Goal: Communication & Community: Share content

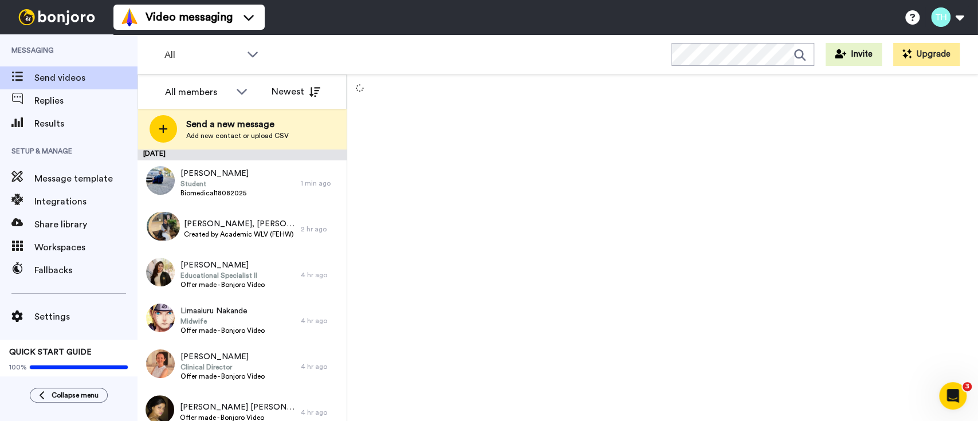
click at [481, 209] on div at bounding box center [662, 247] width 631 height 347
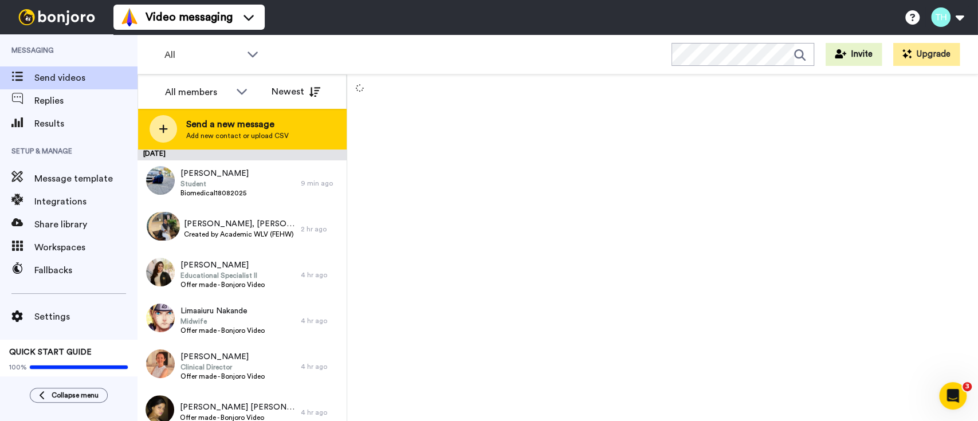
click at [198, 133] on span "Add new contact or upload CSV" at bounding box center [237, 135] width 103 height 9
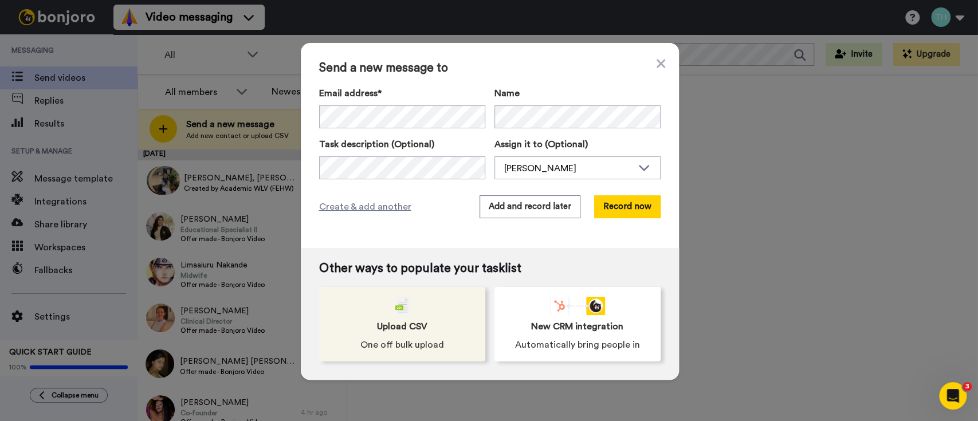
click at [420, 300] on div "Upload CSV One off bulk upload" at bounding box center [402, 324] width 166 height 74
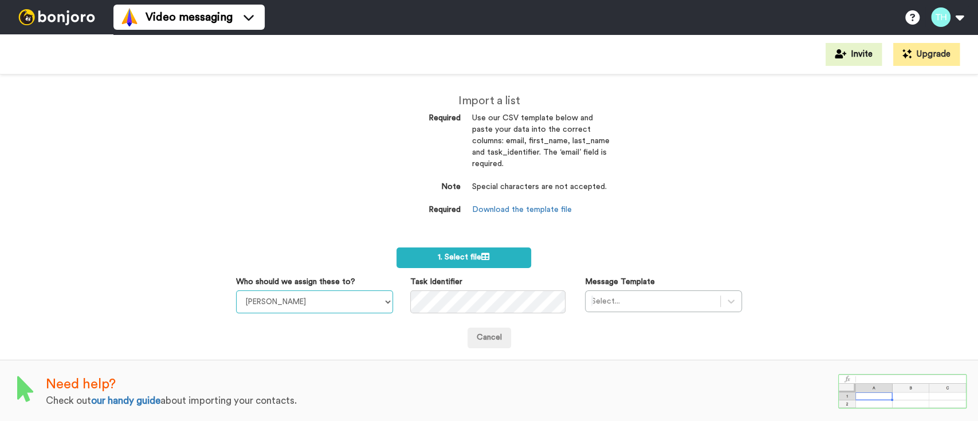
click at [330, 296] on select "Laura Wright Amarjit Duggal WLV Academic (FSE) Divandra Birla Bolutife Ademokoy…" at bounding box center [314, 301] width 157 height 23
select select "fe586ef9-58d8-4128-93df-cf17cf6525fd"
click at [236, 290] on select "Laura Wright Amarjit Duggal WLV Academic (FSE) Divandra Birla Bolutife Ademokoy…" at bounding box center [314, 301] width 157 height 23
click at [644, 300] on div "Select..." at bounding box center [663, 301] width 157 height 22
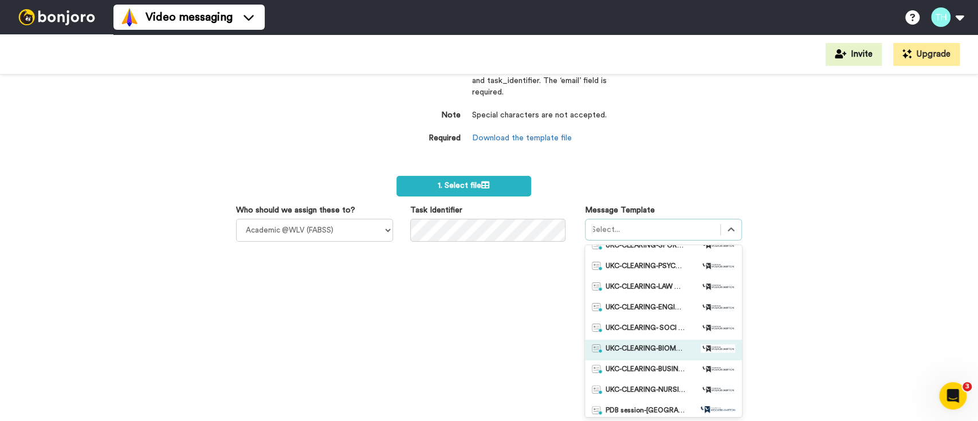
scroll to position [341, 0]
click at [663, 347] on span "UKC-CLEARING-BUSINESS OFFERS MADE" at bounding box center [646, 349] width 80 height 11
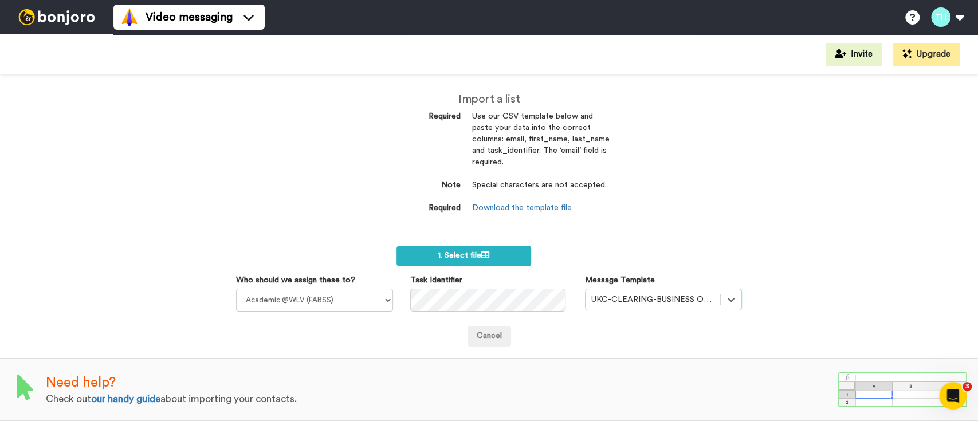
scroll to position [1, 0]
click at [502, 205] on link "Download the template file" at bounding box center [522, 209] width 100 height 8
click at [484, 258] on icon at bounding box center [485, 255] width 8 height 8
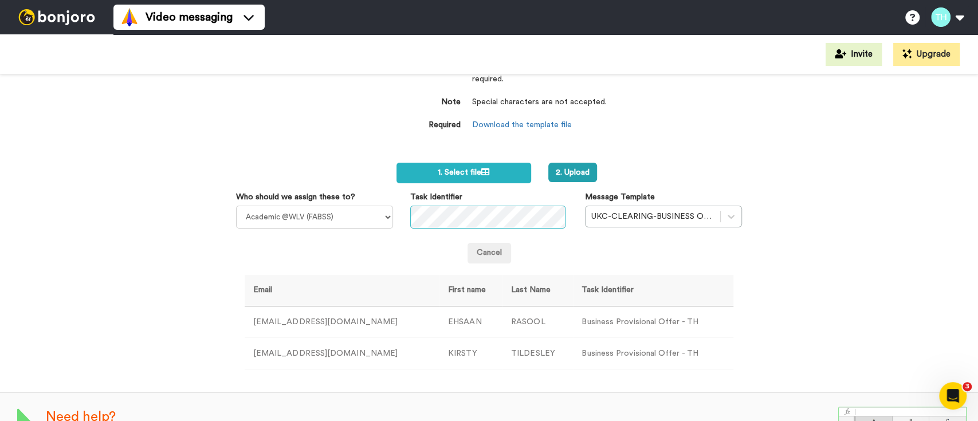
scroll to position [119, 0]
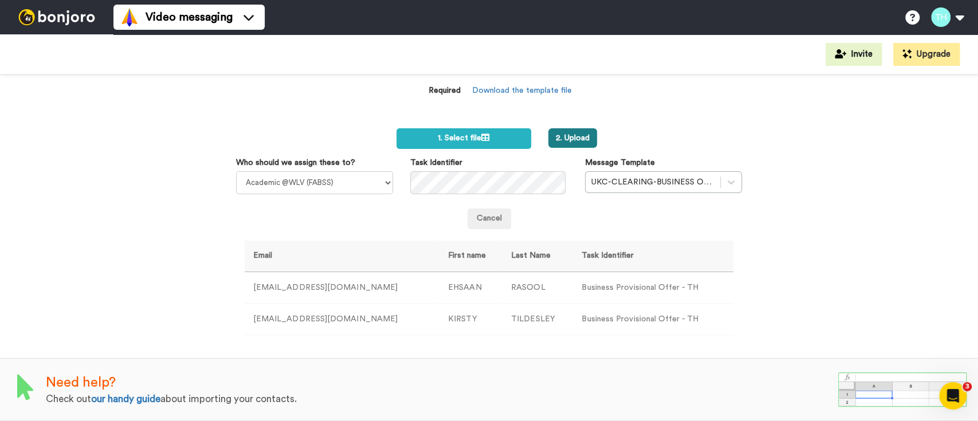
click at [568, 137] on button "2. Upload" at bounding box center [572, 137] width 49 height 19
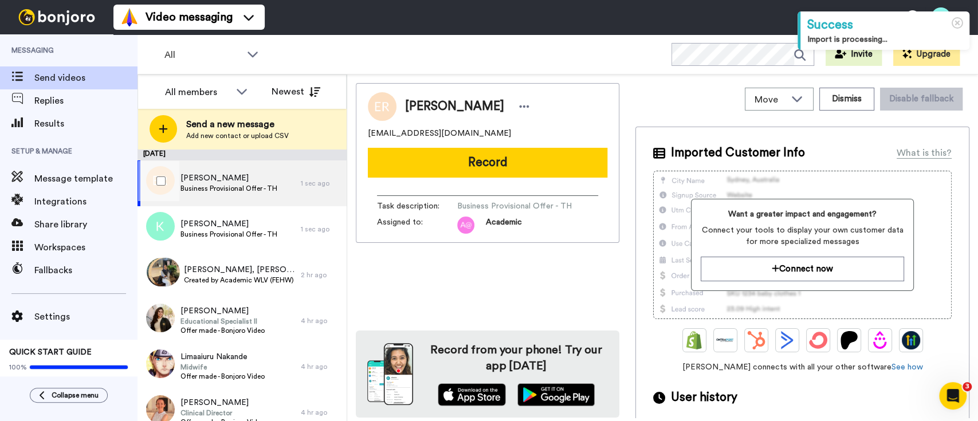
click at [166, 180] on div at bounding box center [158, 181] width 41 height 40
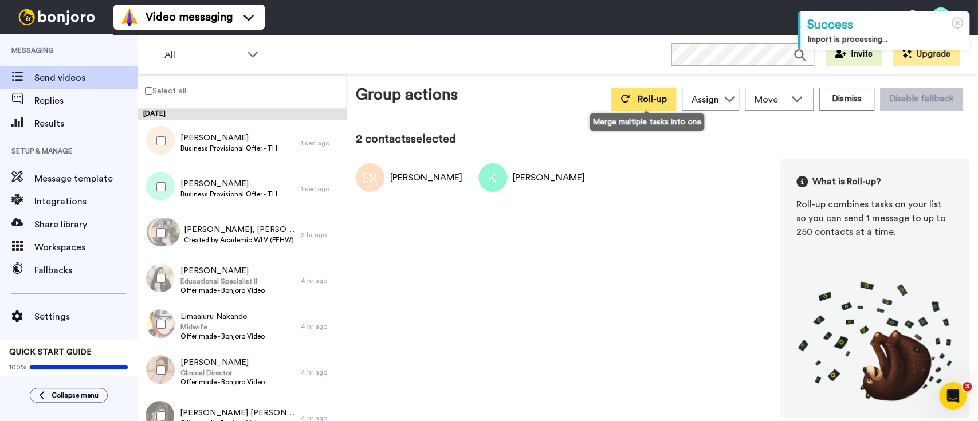
click at [642, 106] on button "Roll-up" at bounding box center [643, 99] width 65 height 23
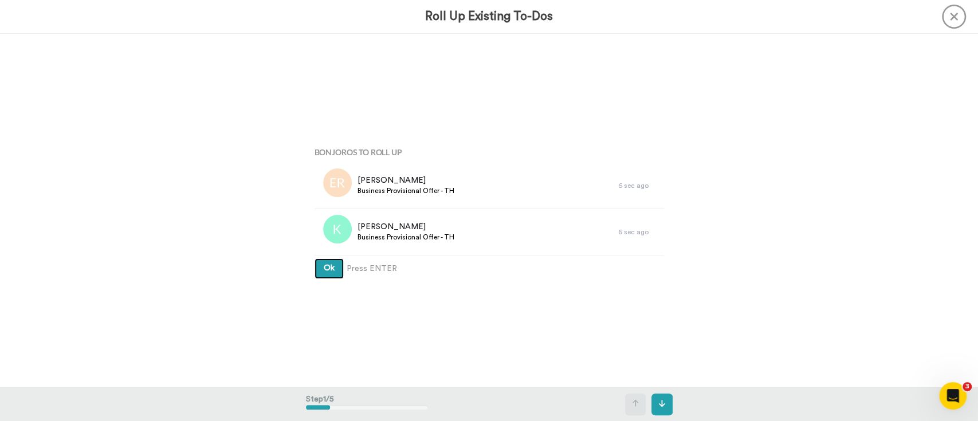
click at [319, 268] on button "Ok" at bounding box center [329, 268] width 29 height 21
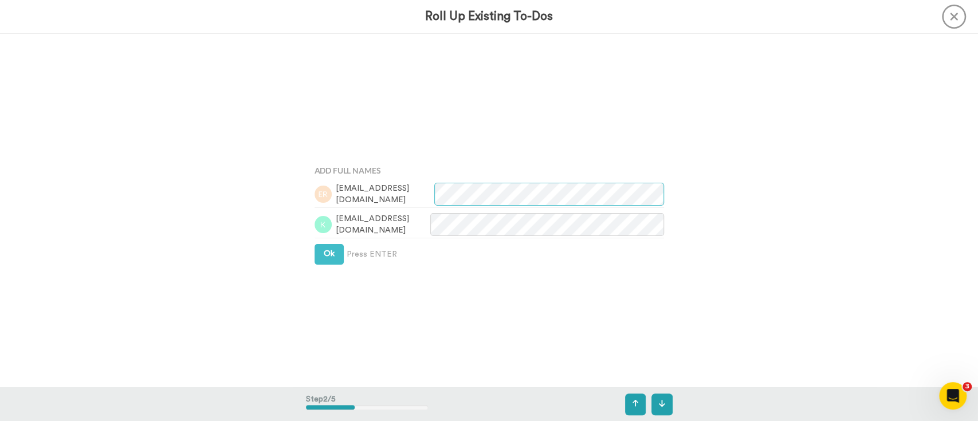
scroll to position [353, 0]
click at [319, 254] on button "Ok" at bounding box center [329, 252] width 29 height 21
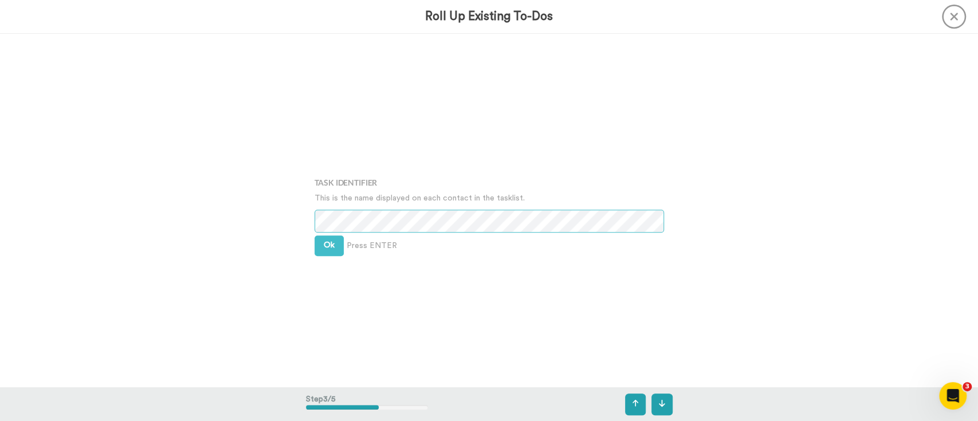
scroll to position [707, 0]
click at [325, 250] on button "Ok" at bounding box center [329, 242] width 29 height 21
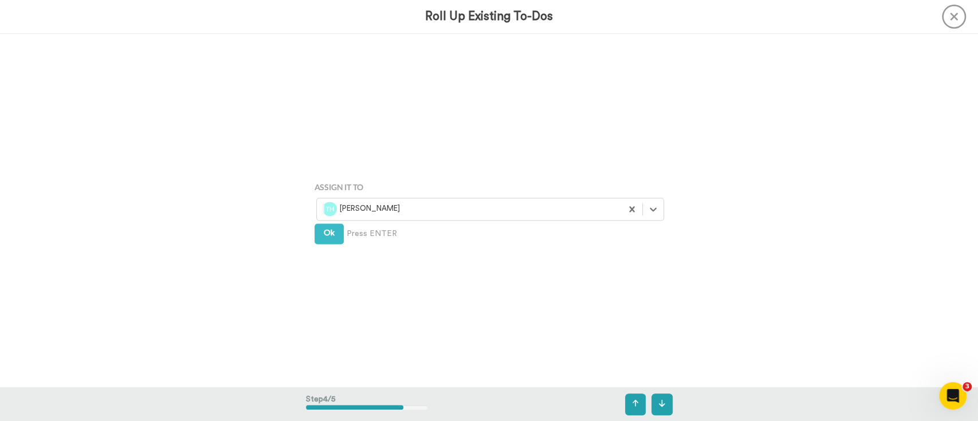
scroll to position [1062, 0]
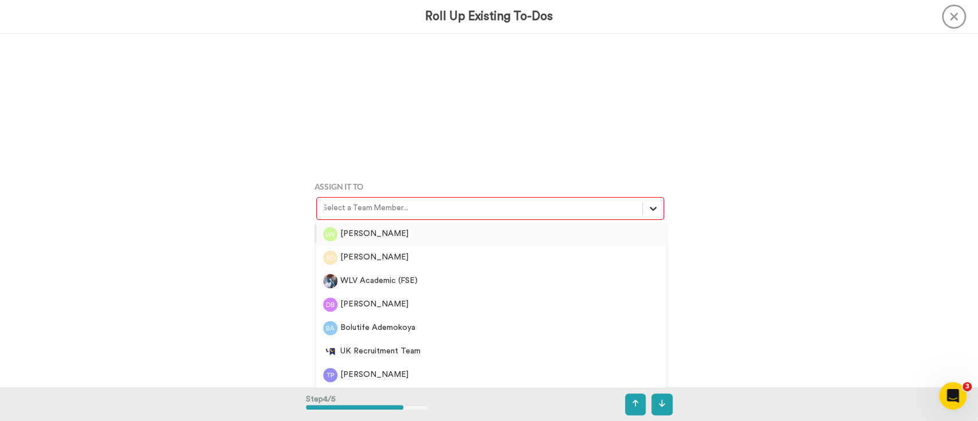
click at [654, 209] on icon at bounding box center [652, 208] width 11 height 11
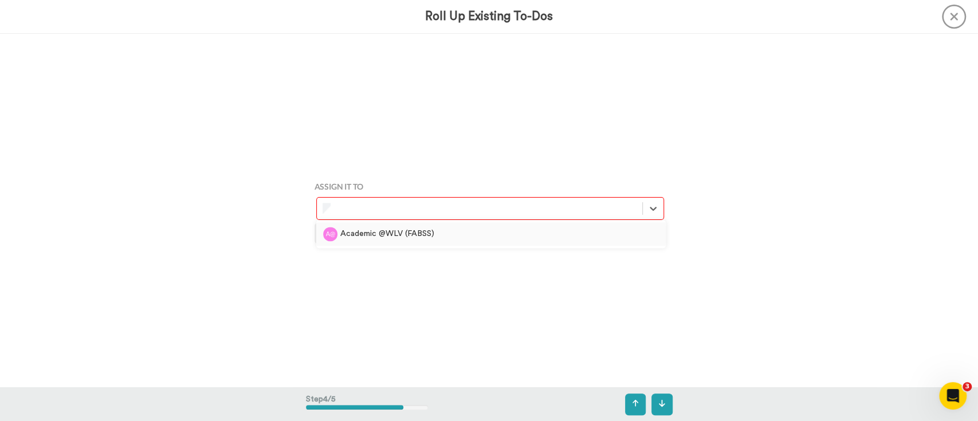
click at [514, 235] on div "Academic @WLV (FABSS)" at bounding box center [491, 234] width 336 height 14
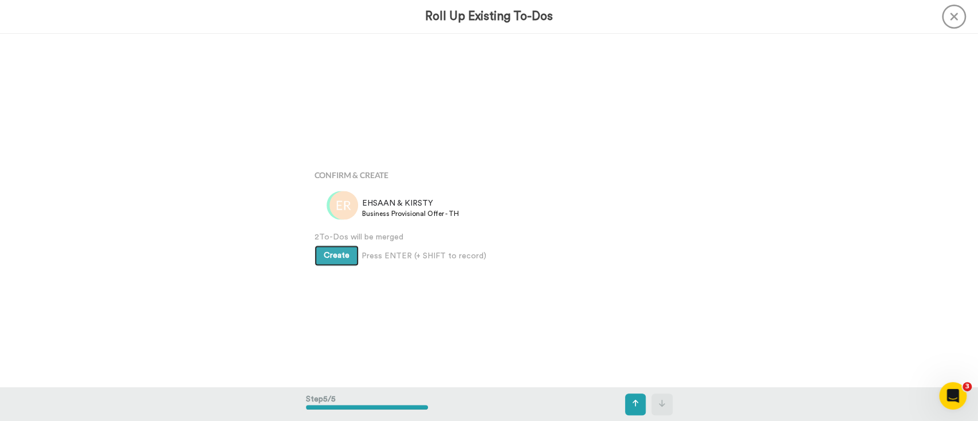
scroll to position [1414, 0]
click at [343, 254] on span "Create" at bounding box center [337, 250] width 26 height 8
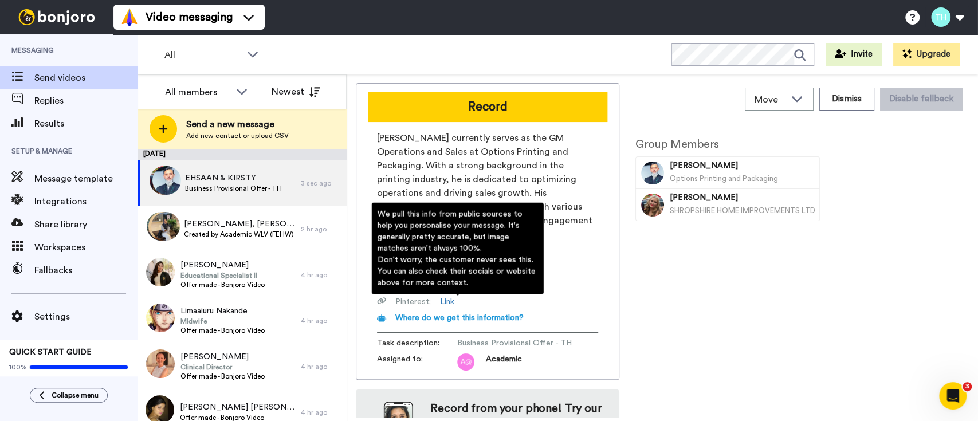
click at [490, 314] on span "Where do we get this information?" at bounding box center [459, 318] width 128 height 8
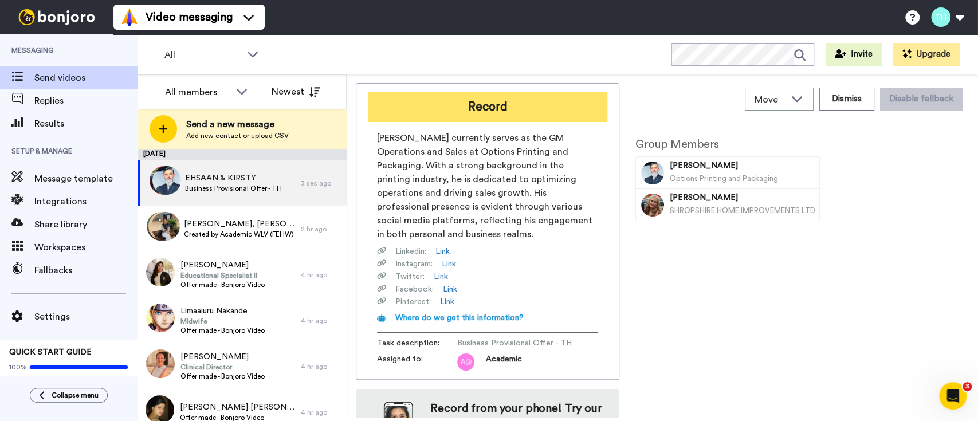
click at [481, 105] on button "Record" at bounding box center [487, 107] width 239 height 30
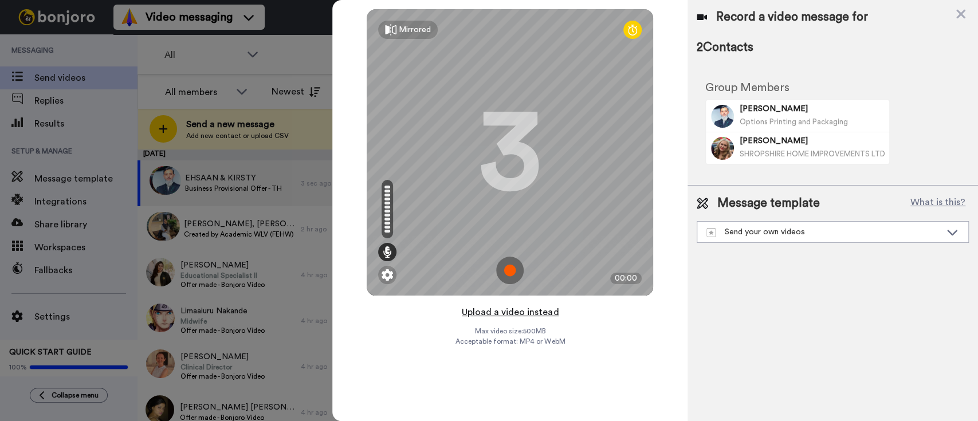
click at [537, 313] on button "Upload a video instead" at bounding box center [510, 312] width 104 height 15
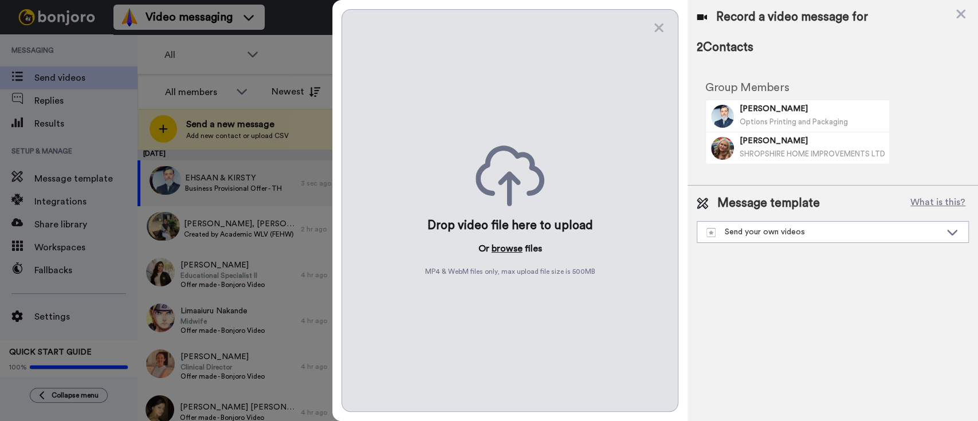
click at [505, 250] on button "browse" at bounding box center [507, 249] width 31 height 14
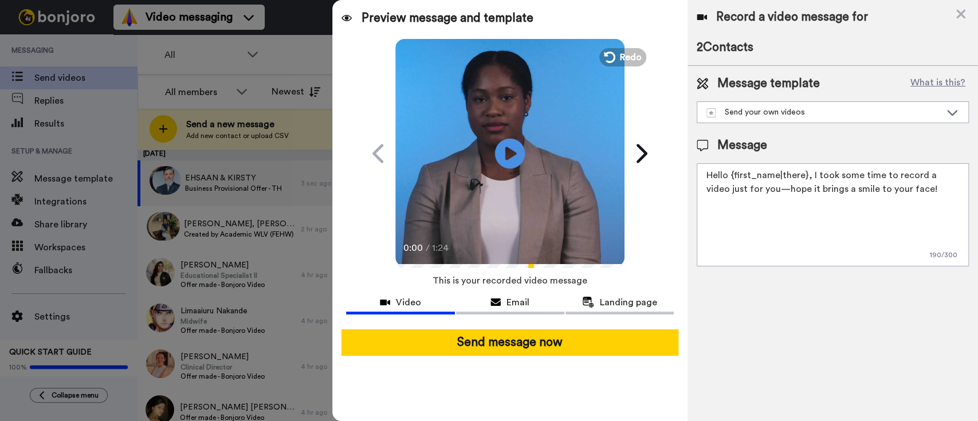
click at [509, 157] on icon "Play/Pause" at bounding box center [510, 153] width 30 height 54
click at [744, 117] on div "Send your own videos" at bounding box center [823, 112] width 234 height 11
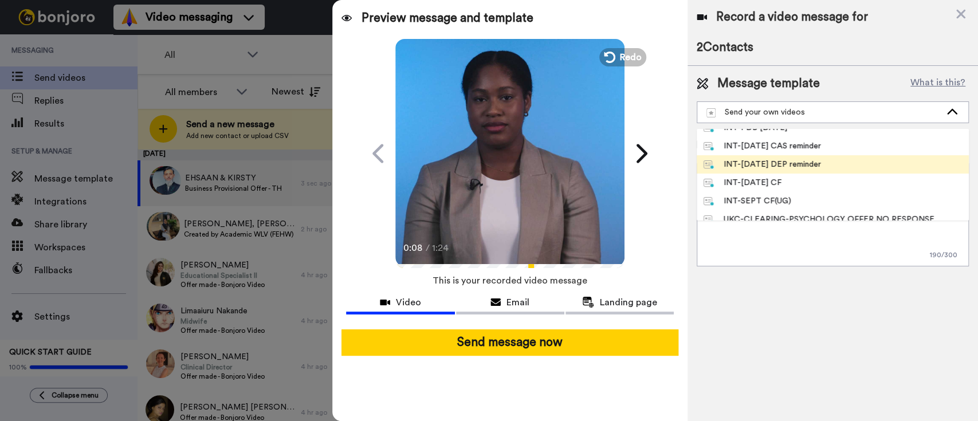
scroll to position [15, 0]
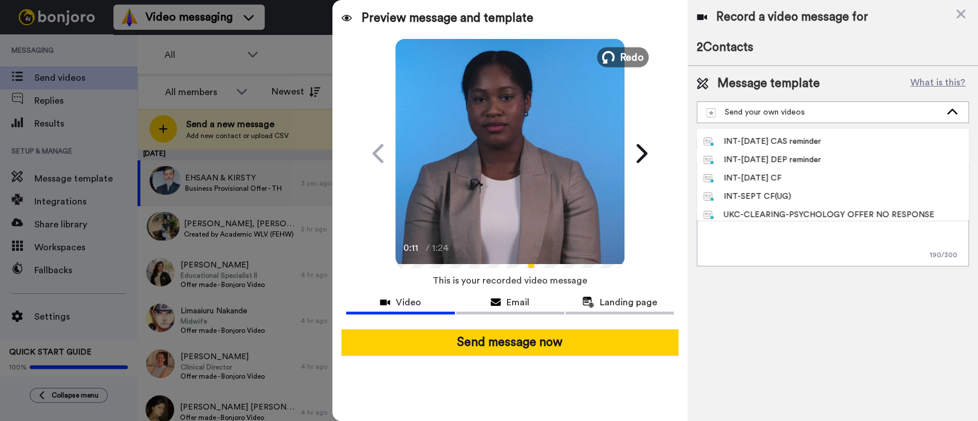
click at [618, 60] on button "Redo" at bounding box center [623, 57] width 52 height 20
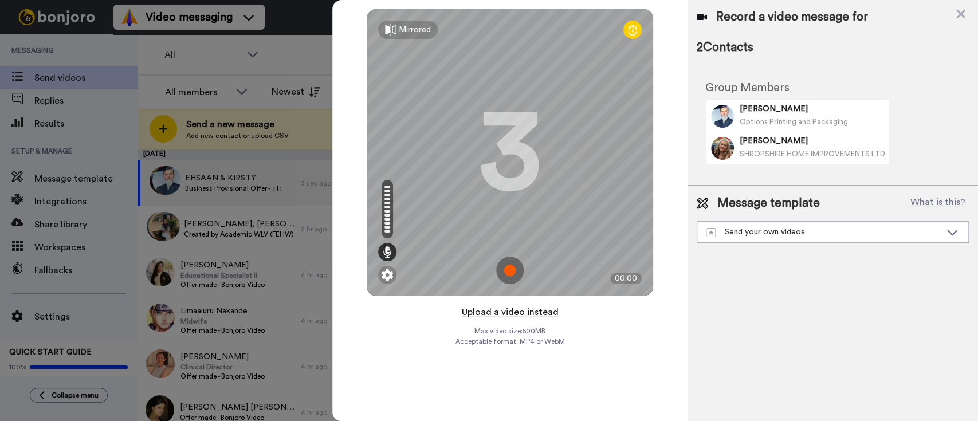
click at [502, 315] on button "Upload a video instead" at bounding box center [510, 312] width 104 height 15
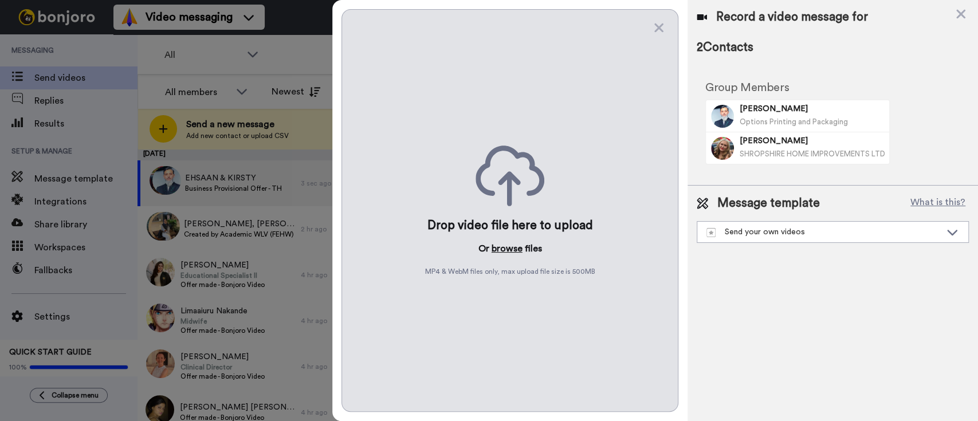
click at [517, 246] on button "browse" at bounding box center [507, 249] width 31 height 14
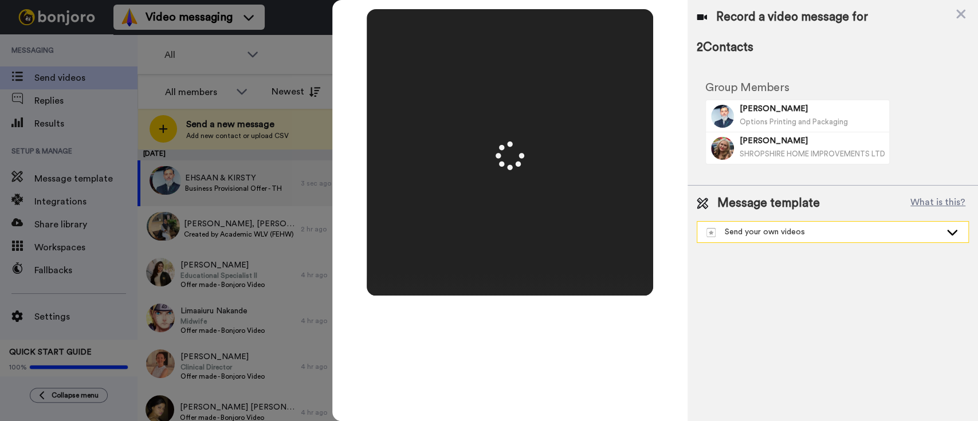
click at [737, 233] on div "Send your own videos" at bounding box center [823, 231] width 234 height 11
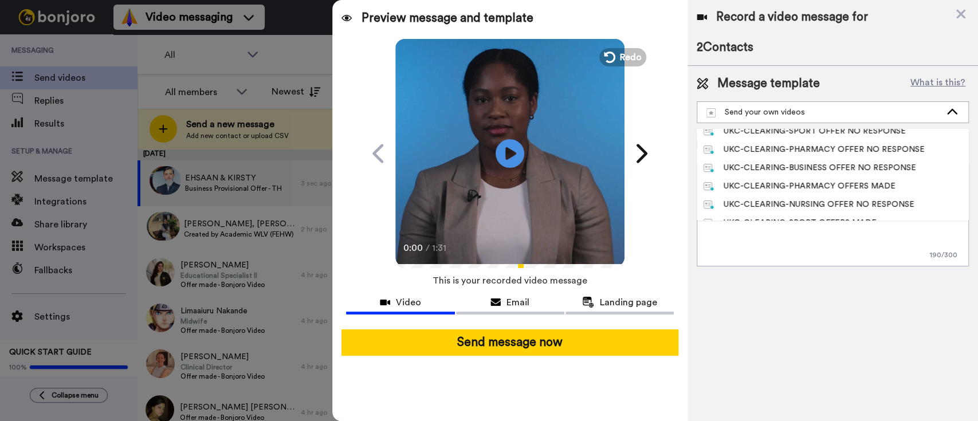
scroll to position [191, 0]
click at [520, 148] on icon at bounding box center [510, 153] width 30 height 30
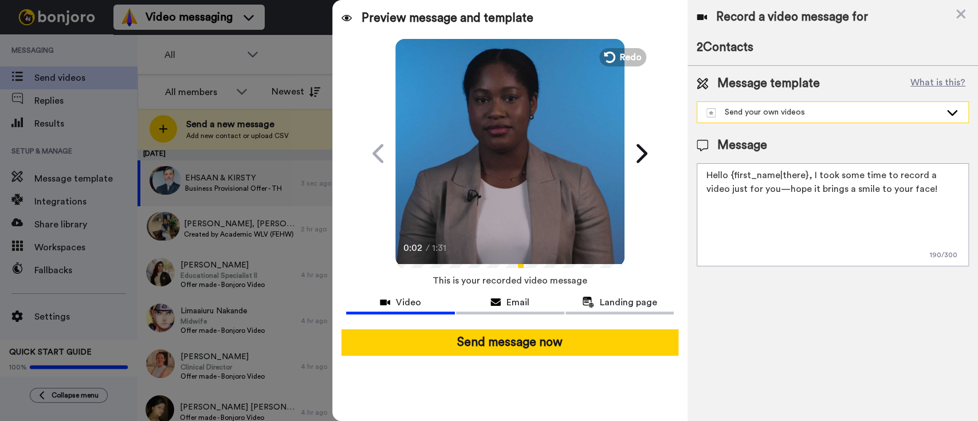
click at [774, 113] on div "Send your own videos" at bounding box center [823, 112] width 234 height 11
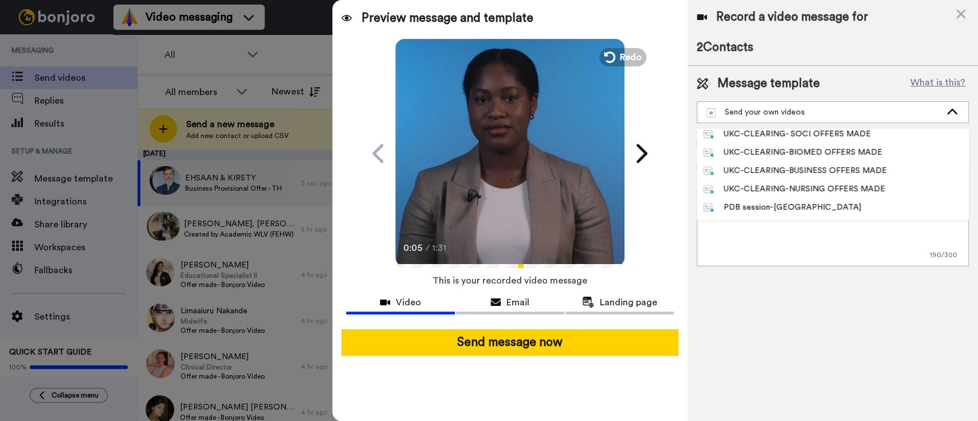
scroll to position [353, 0]
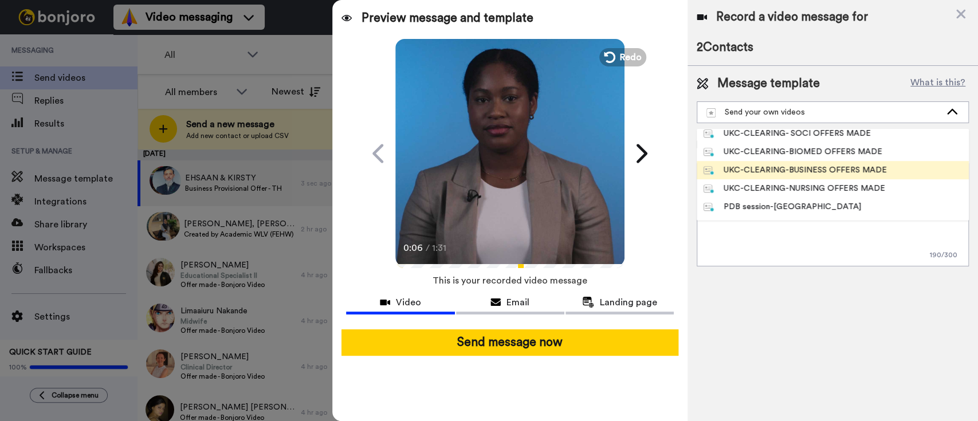
click at [818, 163] on li "UKC-CLEARING-BUSINESS OFFERS MADE" at bounding box center [833, 170] width 272 height 18
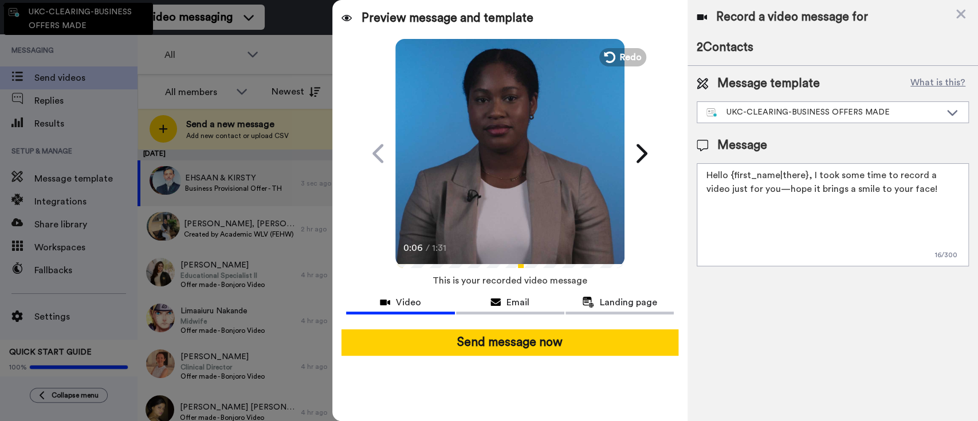
type textarea "Hi {first_name|there}, Congratulations on your provisional offer for one of our…"
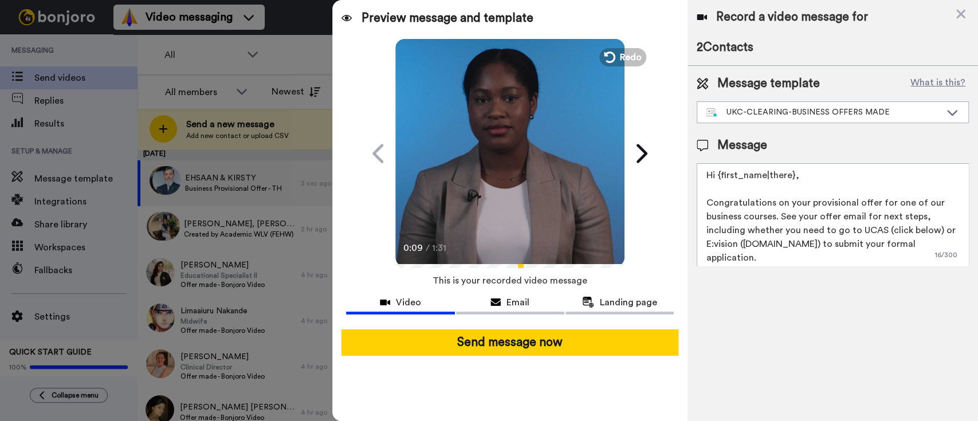
click at [513, 144] on icon at bounding box center [510, 153] width 30 height 30
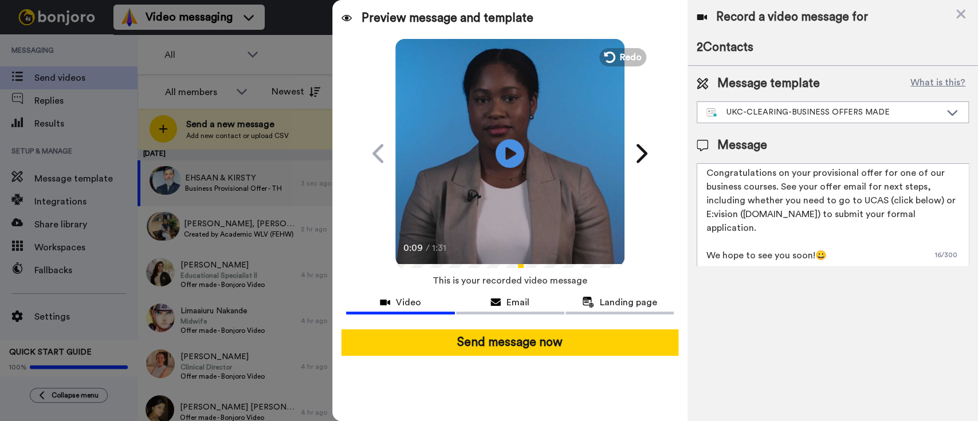
scroll to position [30, 0]
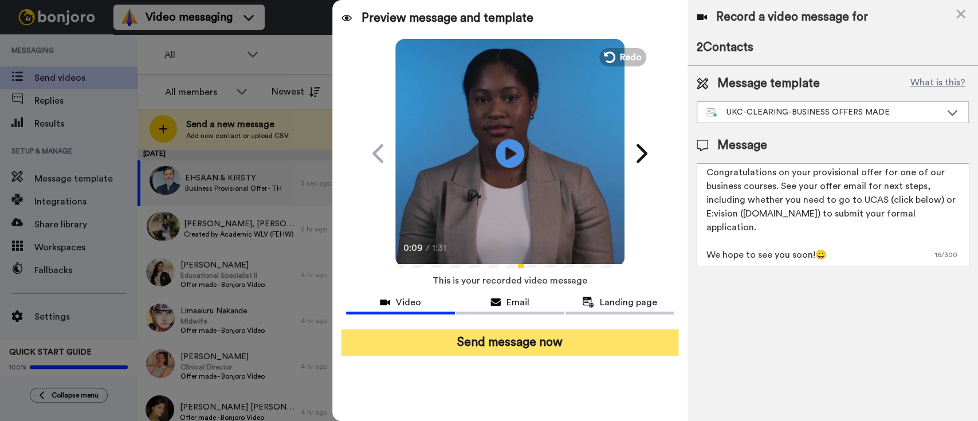
click at [493, 347] on button "Send message now" at bounding box center [509, 342] width 337 height 26
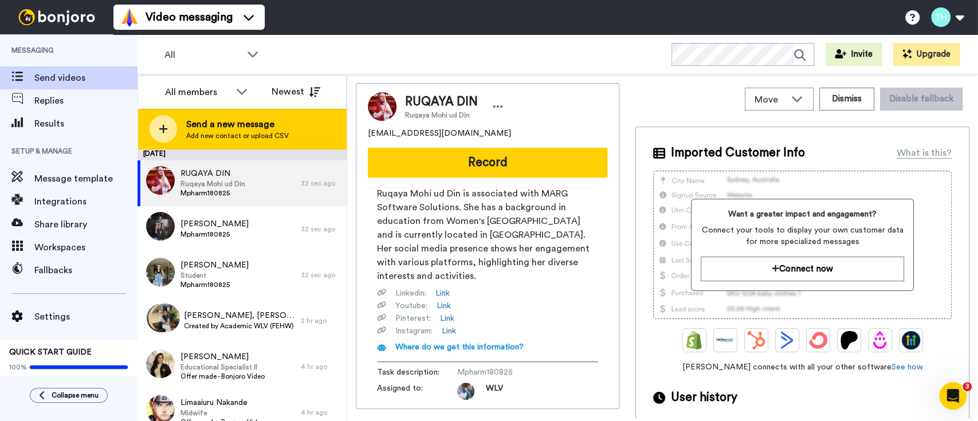
click at [197, 133] on span "Add new contact or upload CSV" at bounding box center [237, 135] width 103 height 9
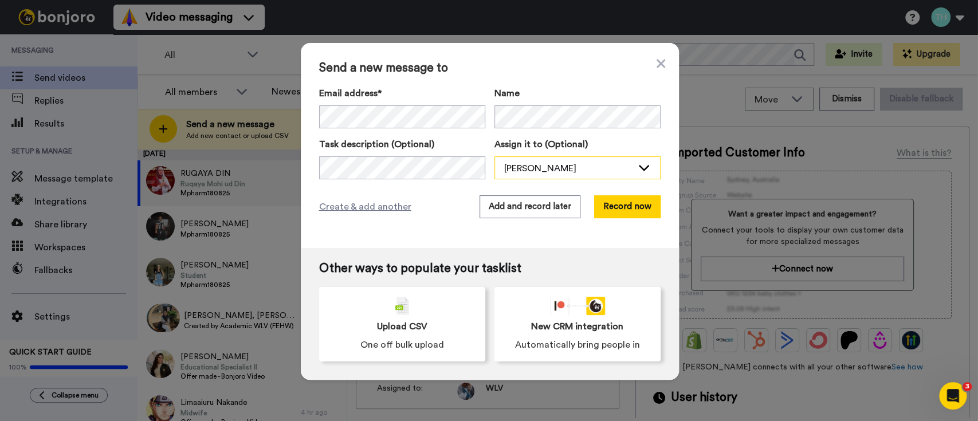
click at [549, 176] on div "[PERSON_NAME]" at bounding box center [577, 168] width 165 height 23
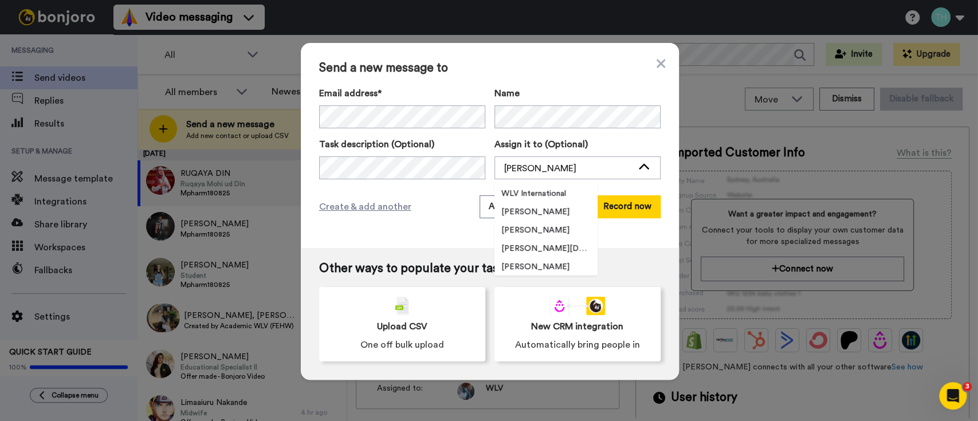
scroll to position [403, 0]
click at [563, 261] on span "Academic @WLV (FABSS)" at bounding box center [545, 266] width 103 height 11
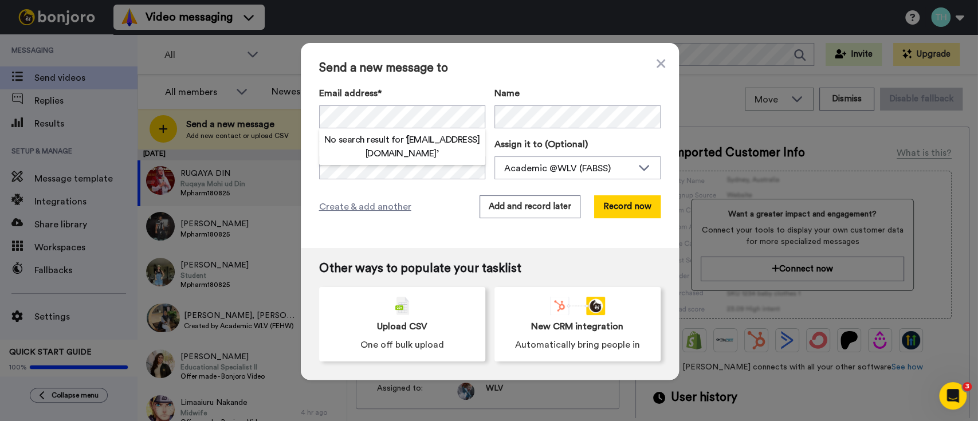
scroll to position [0, 0]
click at [461, 89] on label "Email address*" at bounding box center [402, 94] width 166 height 14
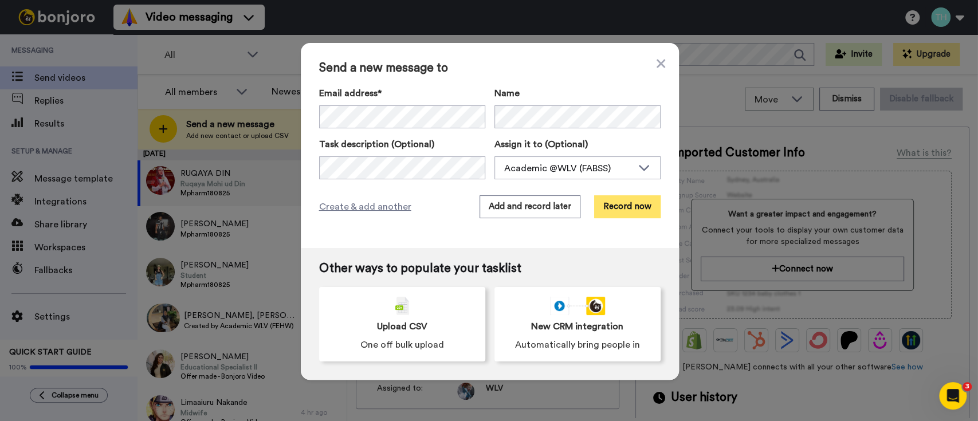
click at [611, 206] on button "Record now" at bounding box center [627, 206] width 66 height 23
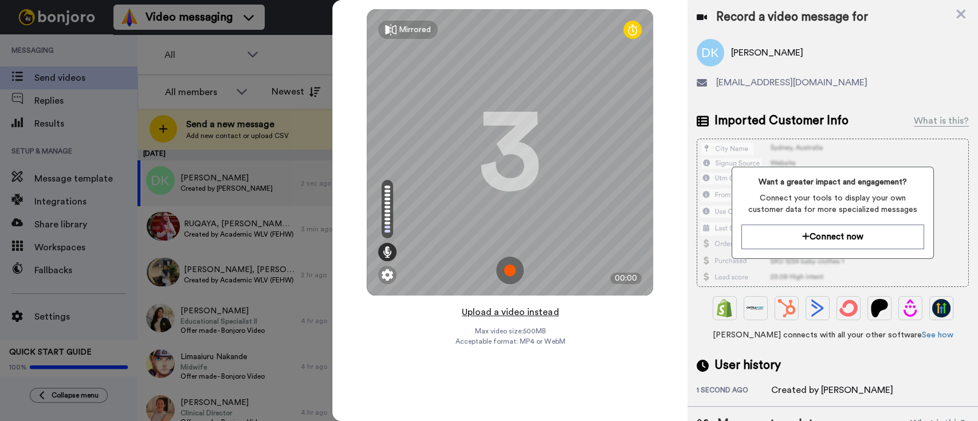
click at [519, 316] on button "Upload a video instead" at bounding box center [510, 312] width 104 height 15
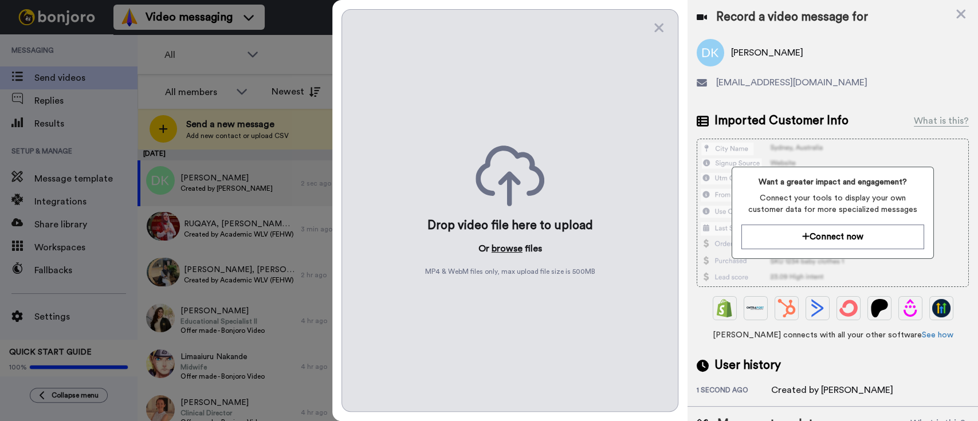
click at [504, 250] on button "browse" at bounding box center [507, 249] width 31 height 14
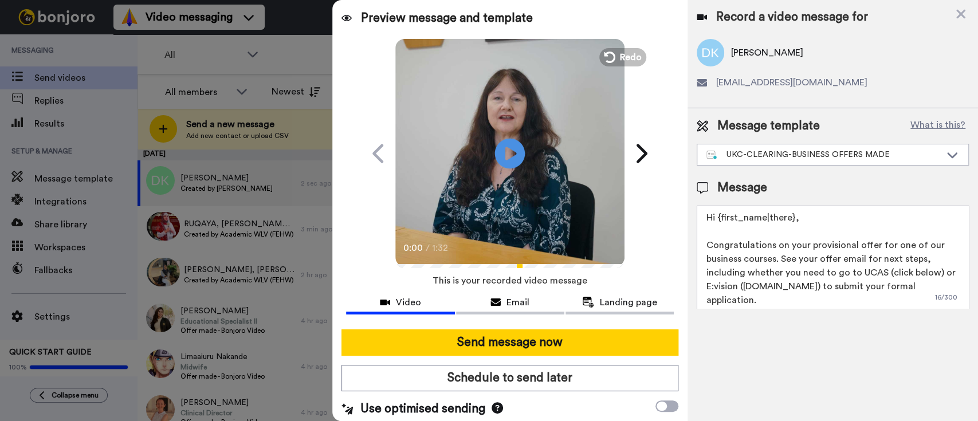
click at [506, 162] on icon at bounding box center [510, 153] width 30 height 30
click at [631, 150] on icon at bounding box center [640, 154] width 18 height 22
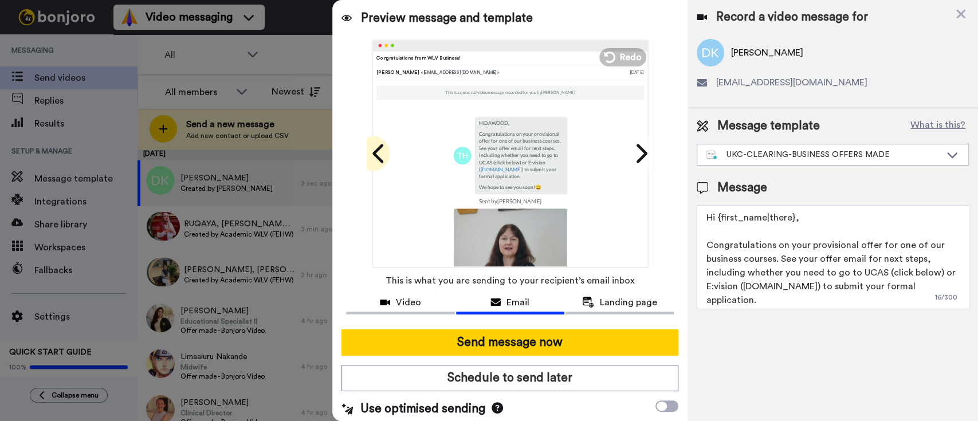
click at [374, 152] on icon at bounding box center [379, 154] width 18 height 22
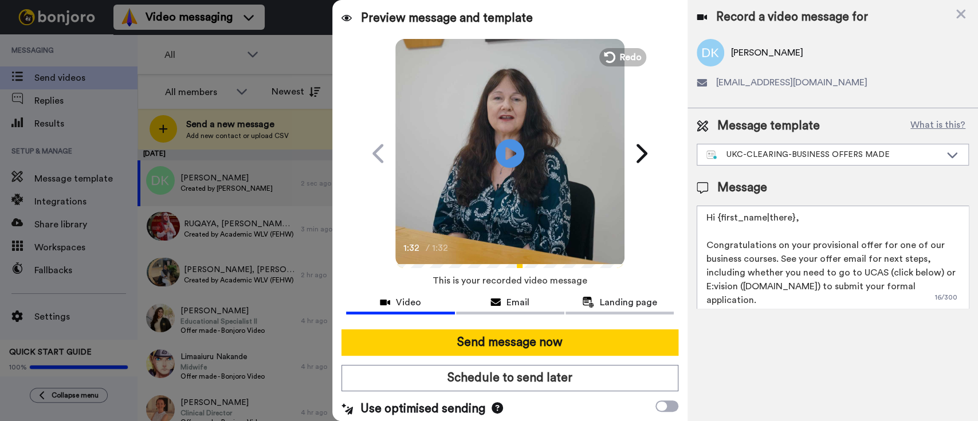
scroll to position [5, 0]
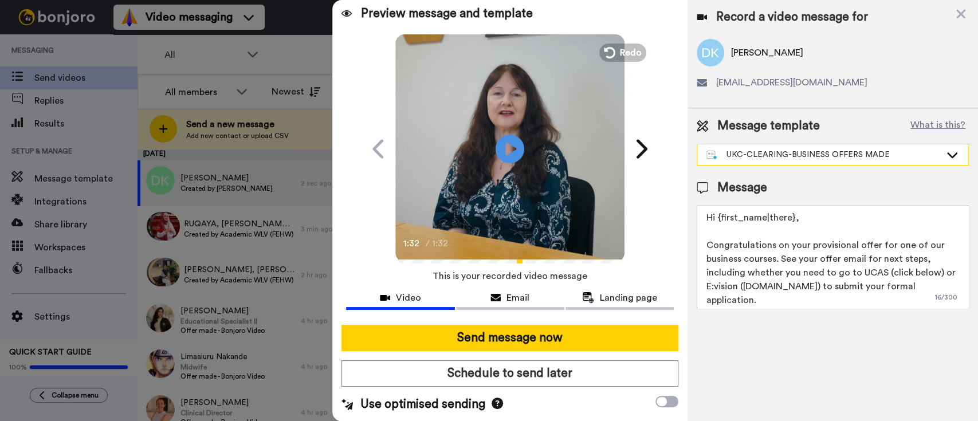
click at [766, 147] on div "UKC-CLEARING-BUSINESS OFFERS MADE" at bounding box center [832, 154] width 271 height 21
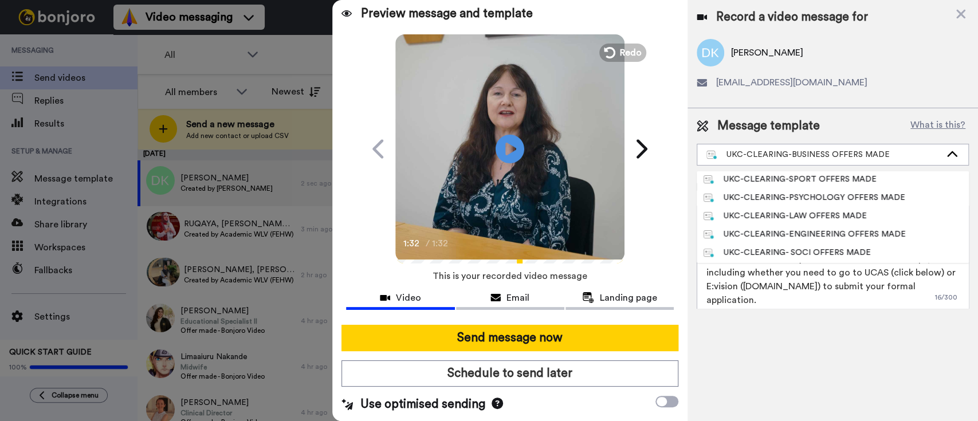
scroll to position [277, 0]
click at [793, 215] on div "UKC-CLEARING-LAW OFFERS MADE" at bounding box center [785, 214] width 163 height 11
type textarea "Hi {first_name|there}, Congratulations on your provisional offer for one of our…"
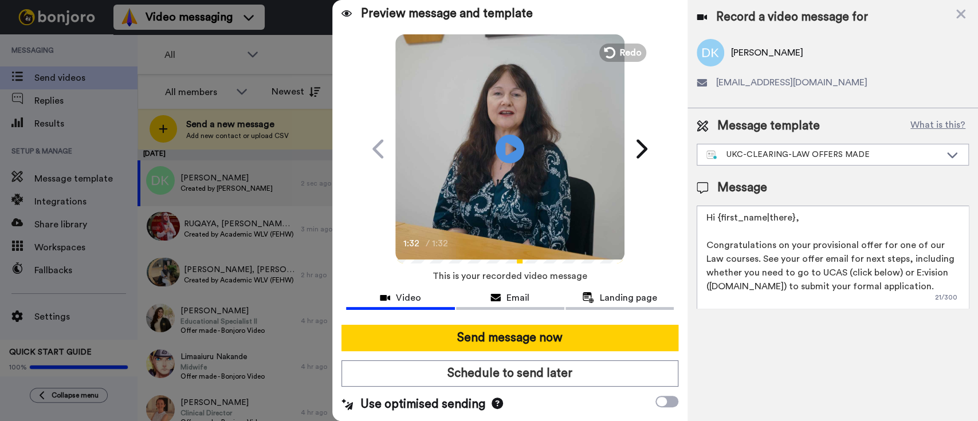
scroll to position [17, 0]
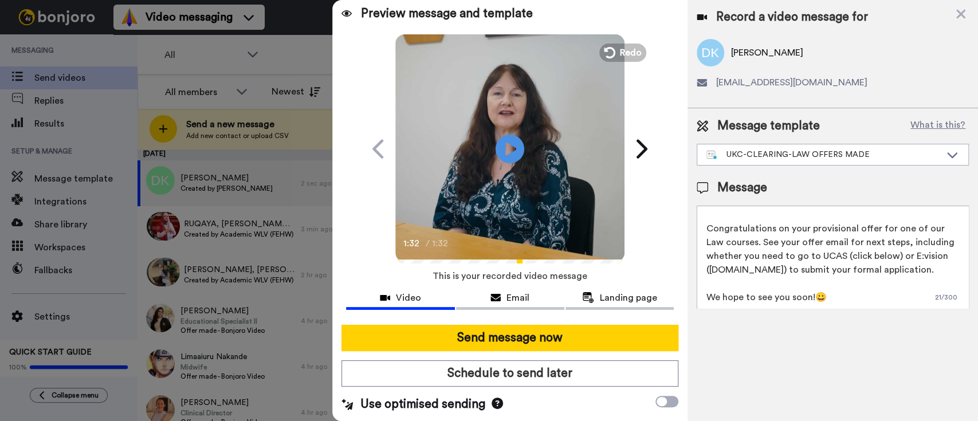
click at [486, 151] on video at bounding box center [509, 147] width 229 height 229
click at [488, 152] on video at bounding box center [509, 147] width 229 height 229
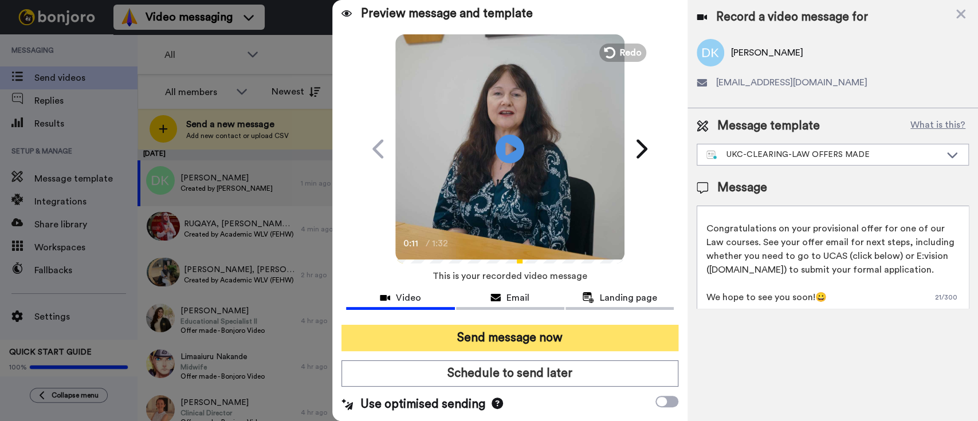
click at [541, 341] on button "Send message now" at bounding box center [509, 338] width 337 height 26
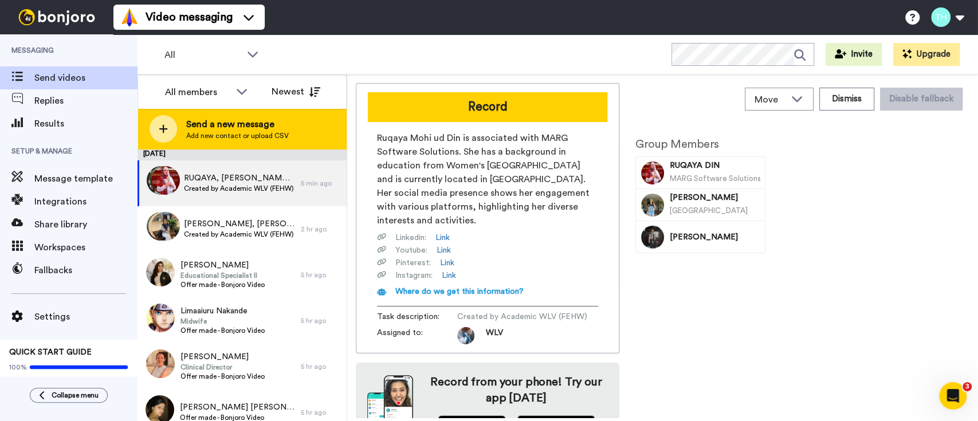
click at [248, 121] on span "Send a new message" at bounding box center [237, 124] width 103 height 14
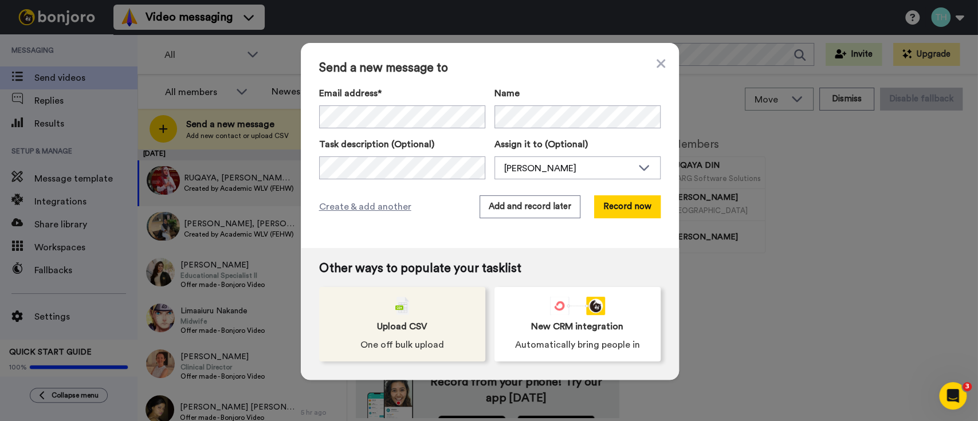
click at [417, 328] on span "Upload CSV" at bounding box center [402, 327] width 50 height 14
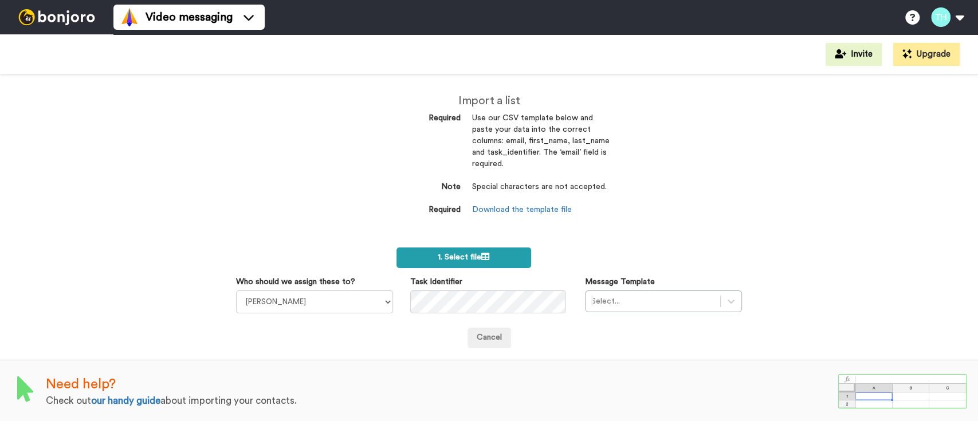
click at [458, 258] on span "1. Select file" at bounding box center [464, 257] width 52 height 8
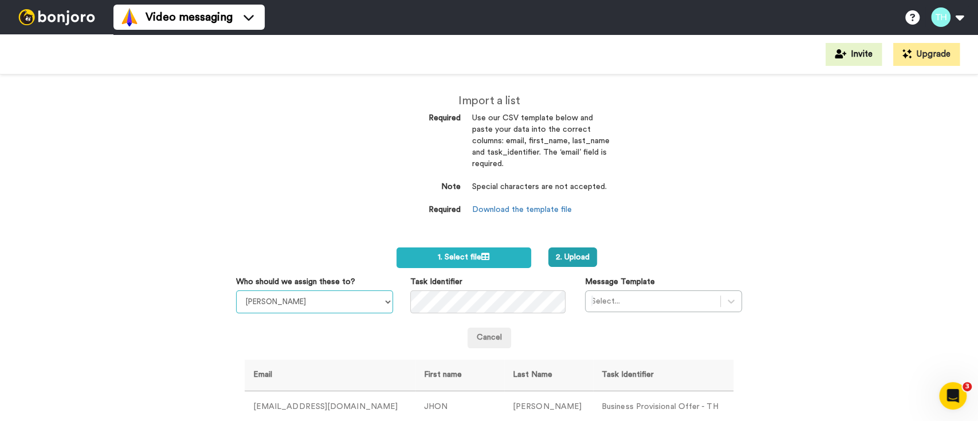
click at [363, 304] on select "[PERSON_NAME] [PERSON_NAME] WLV Academic (FSE) [PERSON_NAME] Ademokoya UK Recru…" at bounding box center [314, 301] width 157 height 23
select select "fe586ef9-58d8-4128-93df-cf17cf6525fd"
click at [236, 290] on select "Laura Wright Amarjit Duggal WLV Academic (FSE) Divandra Birla Bolutife Ademokoy…" at bounding box center [314, 301] width 157 height 23
click at [610, 307] on div "Select..." at bounding box center [663, 301] width 157 height 22
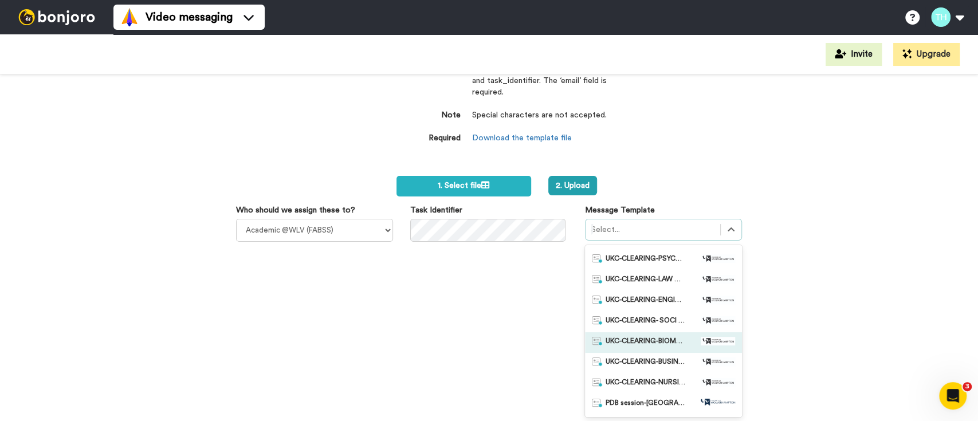
scroll to position [331, 0]
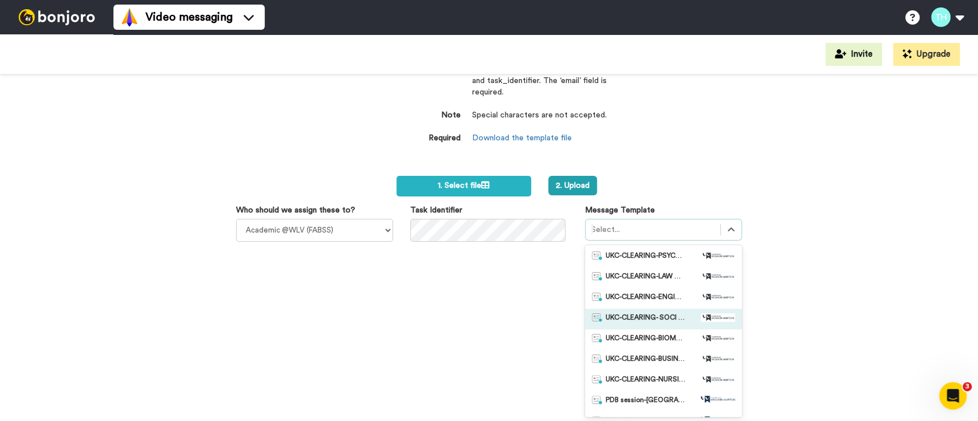
click at [646, 316] on span "UKC-CLEARING- SOCI OFFERS MADE" at bounding box center [646, 318] width 80 height 11
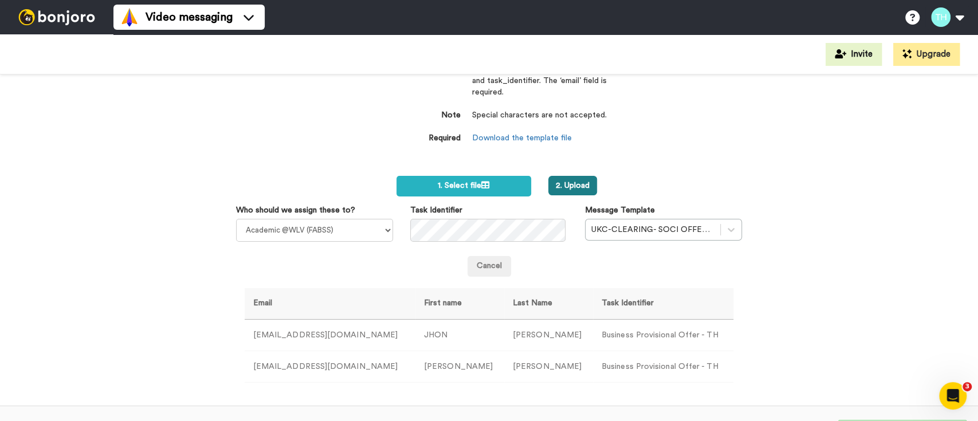
click at [552, 186] on button "2. Upload" at bounding box center [572, 185] width 49 height 19
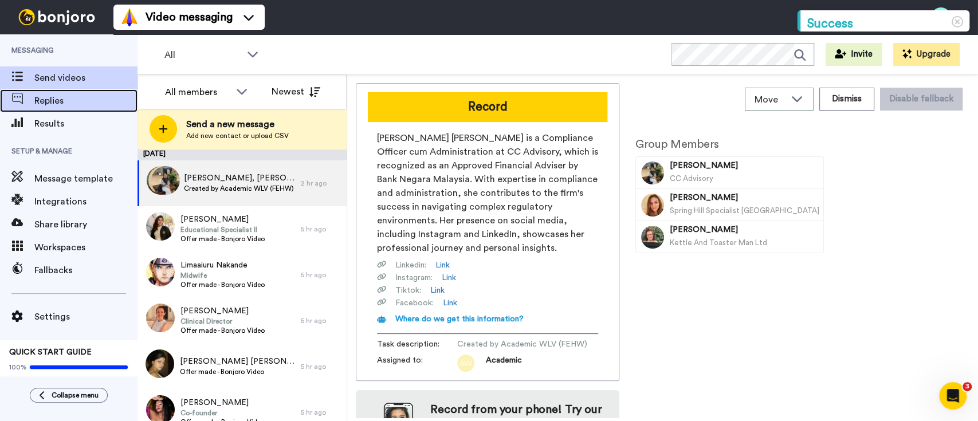
click at [57, 92] on div "Replies" at bounding box center [68, 100] width 137 height 23
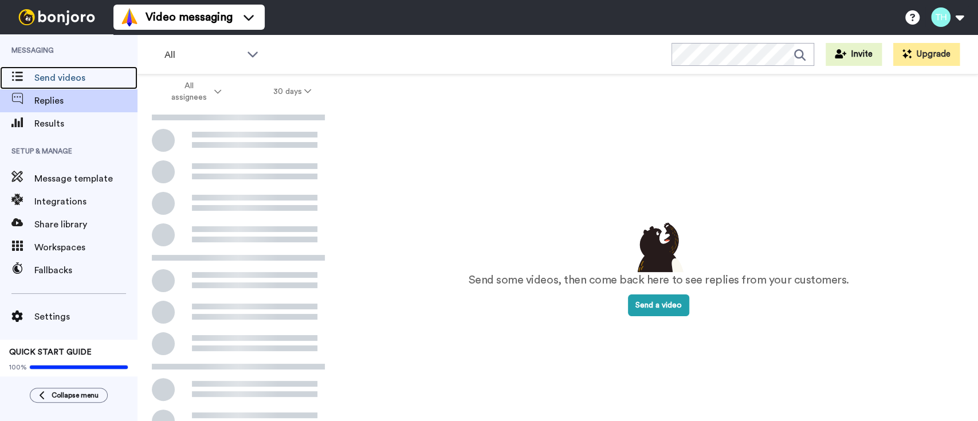
click at [73, 81] on span "Send videos" at bounding box center [85, 78] width 103 height 14
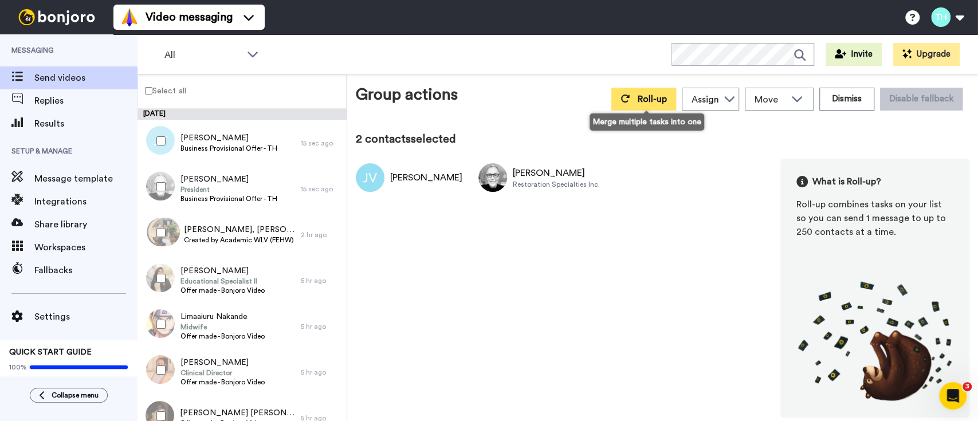
click at [647, 99] on span "Roll-up" at bounding box center [652, 99] width 29 height 9
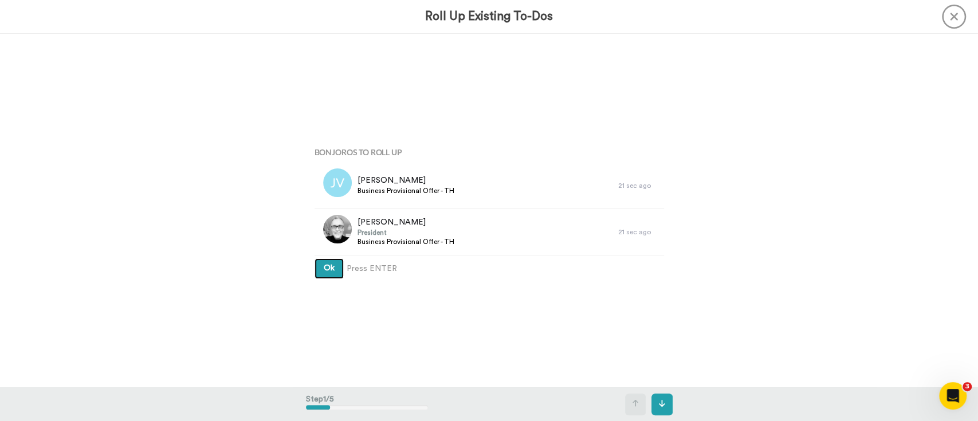
click at [324, 264] on span "Ok" at bounding box center [329, 268] width 11 height 8
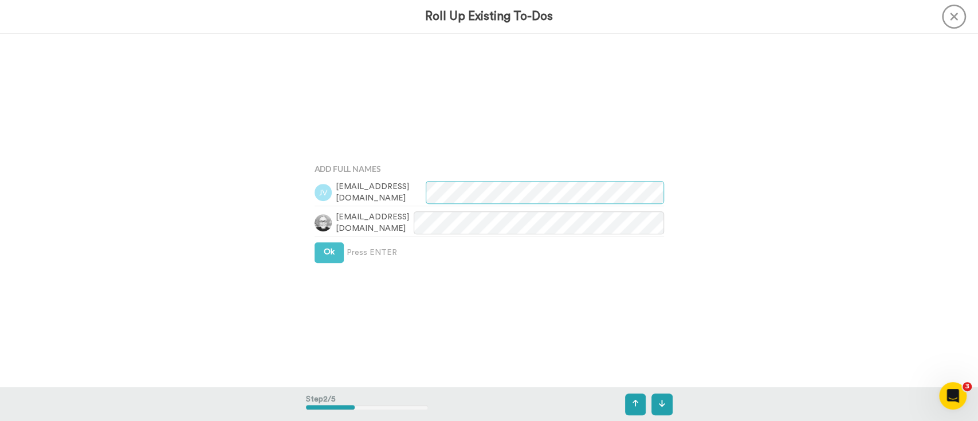
scroll to position [353, 0]
click at [327, 254] on span "Ok" at bounding box center [329, 252] width 11 height 8
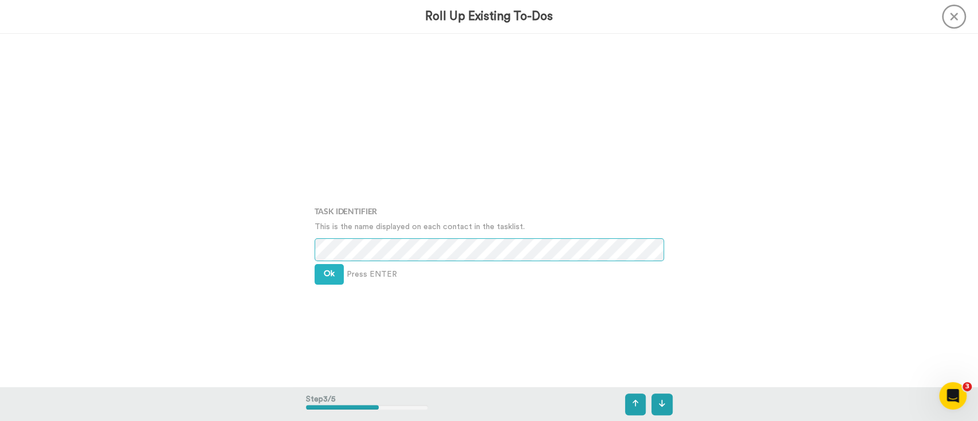
scroll to position [675, 0]
click at [324, 277] on span "Ok" at bounding box center [329, 274] width 11 height 8
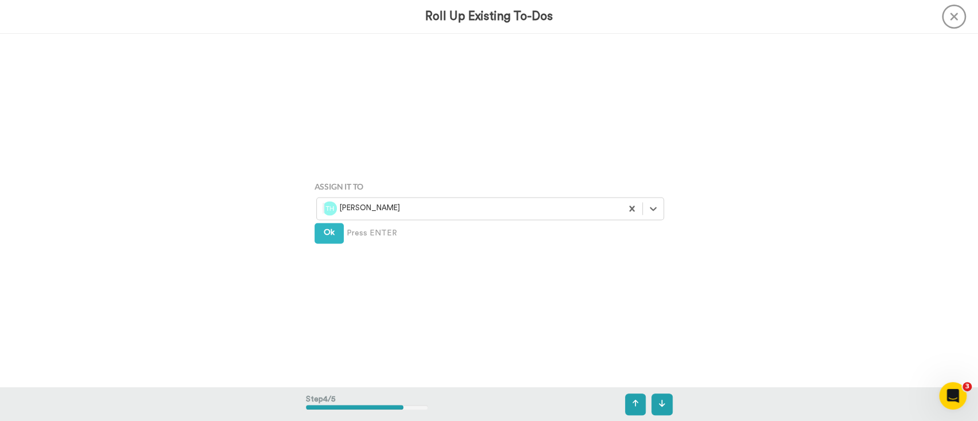
scroll to position [1062, 0]
click at [324, 231] on span "Ok" at bounding box center [329, 233] width 11 height 8
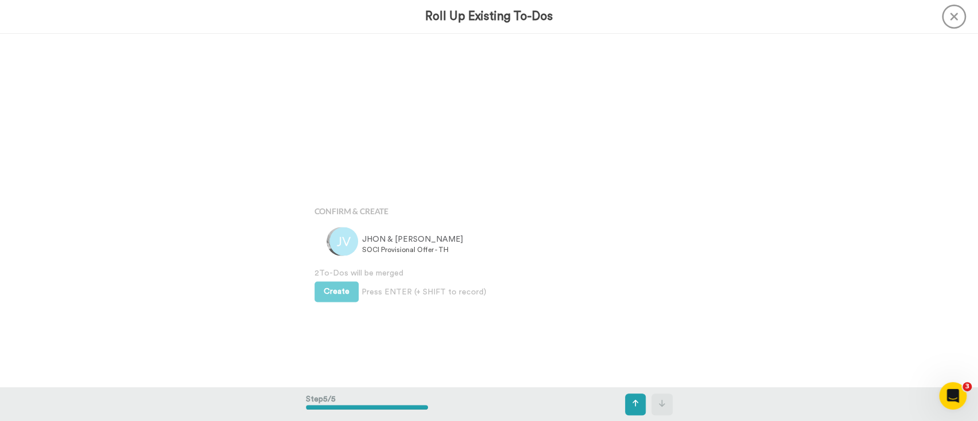
scroll to position [1414, 0]
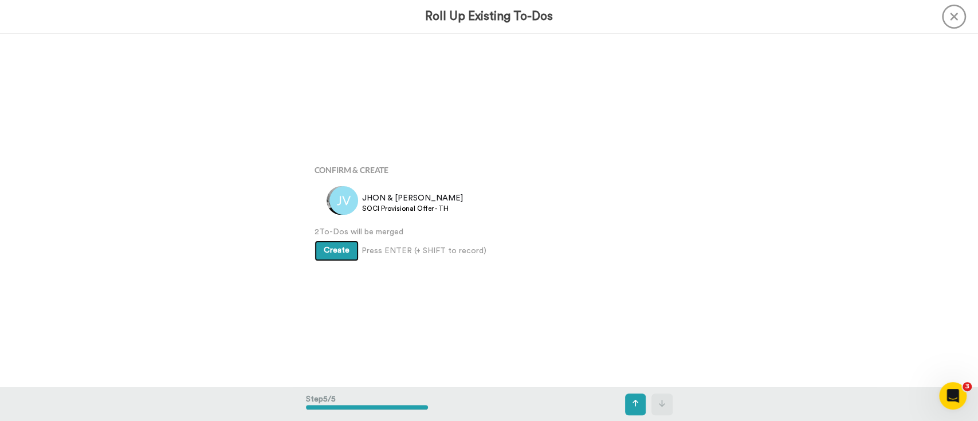
click at [324, 253] on span "Create" at bounding box center [337, 250] width 26 height 8
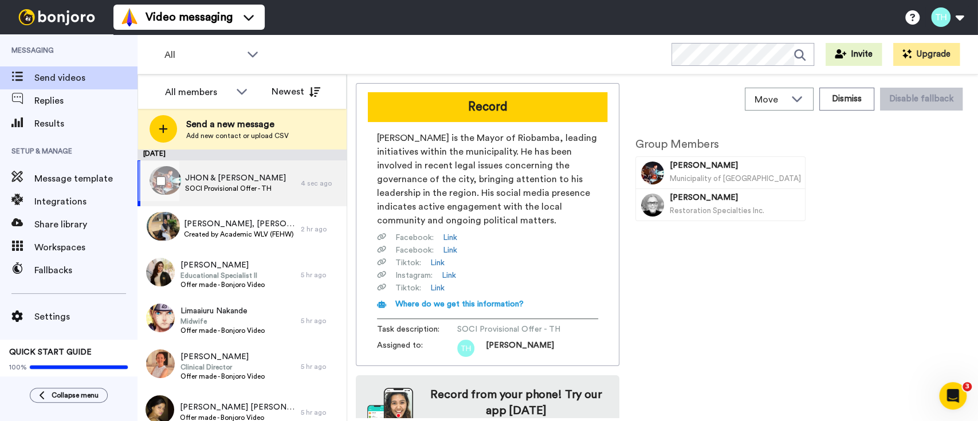
click at [290, 174] on div "[PERSON_NAME] & [PERSON_NAME] Provisional Offer - TH 4 sec ago" at bounding box center [241, 183] width 209 height 46
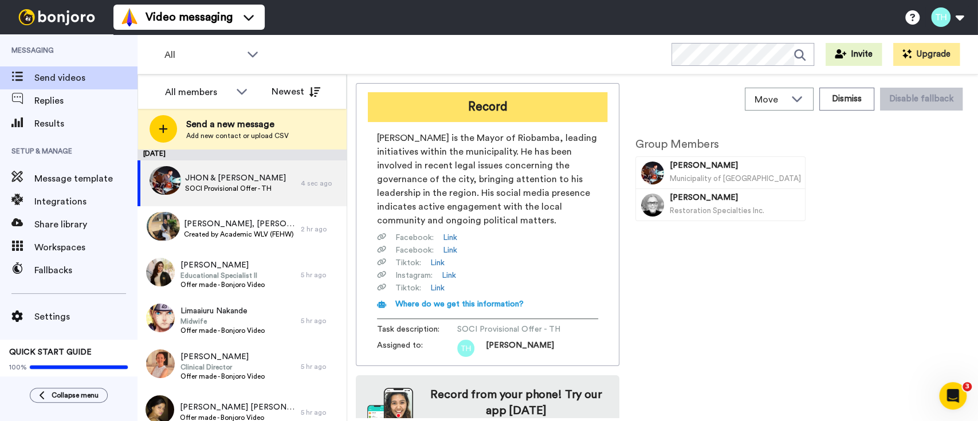
click at [445, 115] on button "Record" at bounding box center [487, 107] width 239 height 30
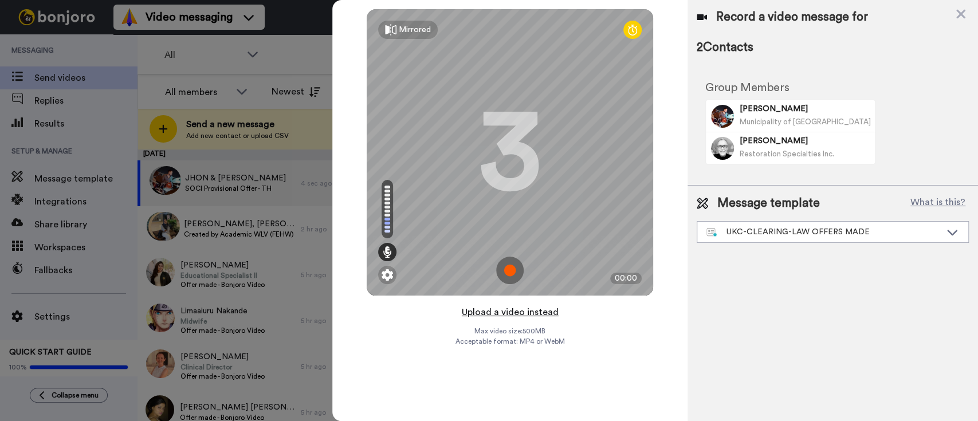
click at [517, 312] on button "Upload a video instead" at bounding box center [510, 312] width 104 height 15
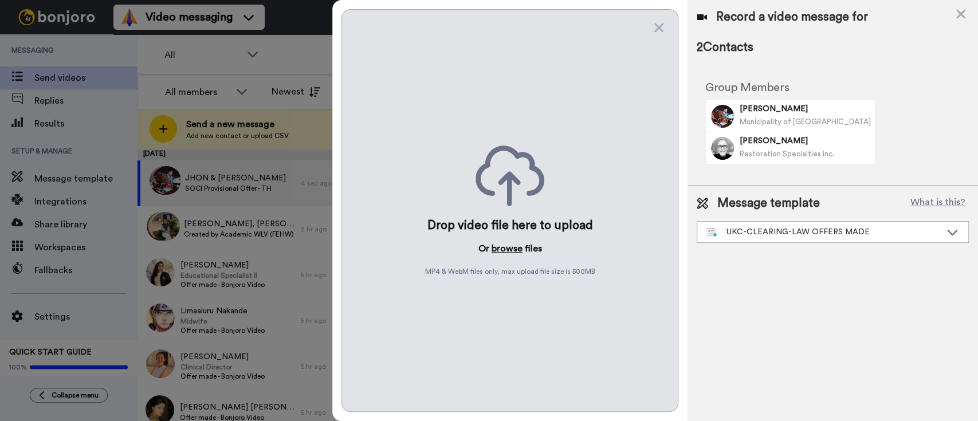
click at [500, 245] on button "browse" at bounding box center [507, 249] width 31 height 14
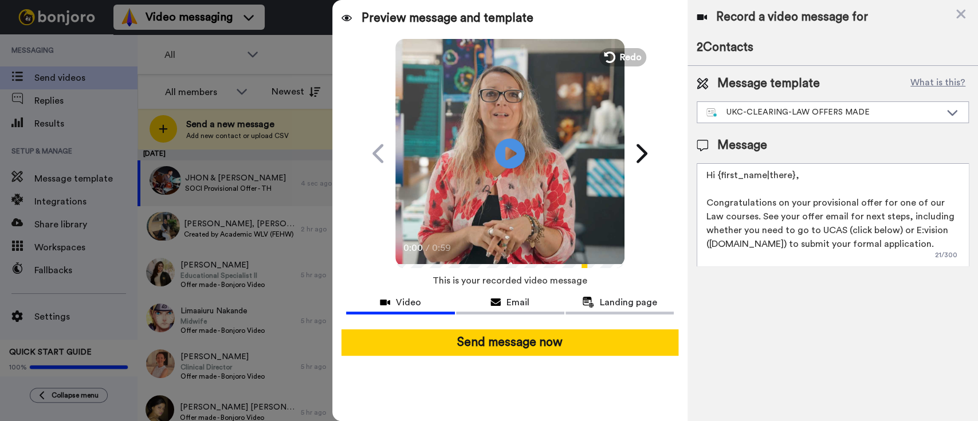
click at [509, 155] on icon "Play/Pause" at bounding box center [510, 153] width 30 height 54
click at [480, 186] on video at bounding box center [509, 151] width 229 height 229
click at [523, 167] on icon "Play/Pause" at bounding box center [510, 153] width 30 height 54
click at [773, 115] on div "UKC-CLEARING-LAW OFFERS MADE" at bounding box center [823, 112] width 234 height 11
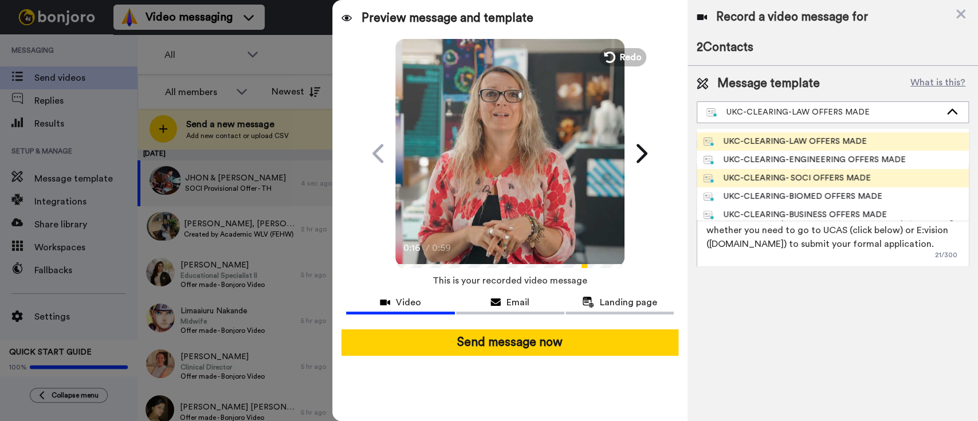
scroll to position [287, 0]
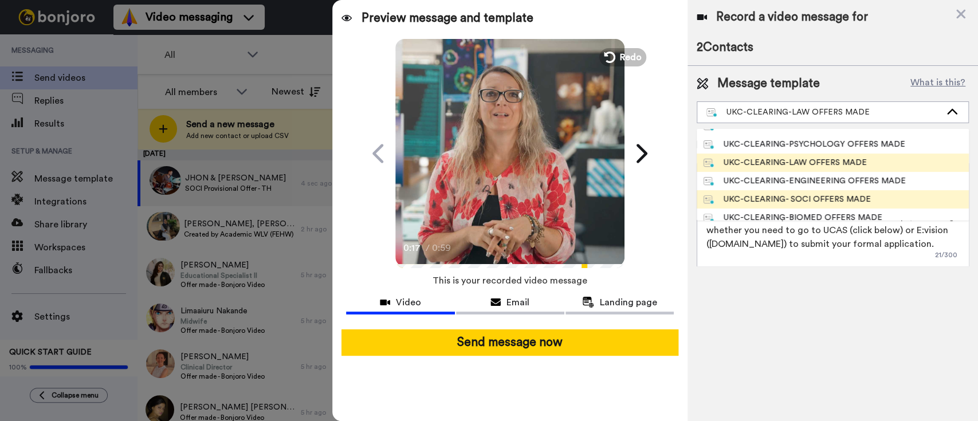
click at [802, 195] on div "UKC-CLEARING- SOCI OFFERS MADE" at bounding box center [787, 199] width 167 height 11
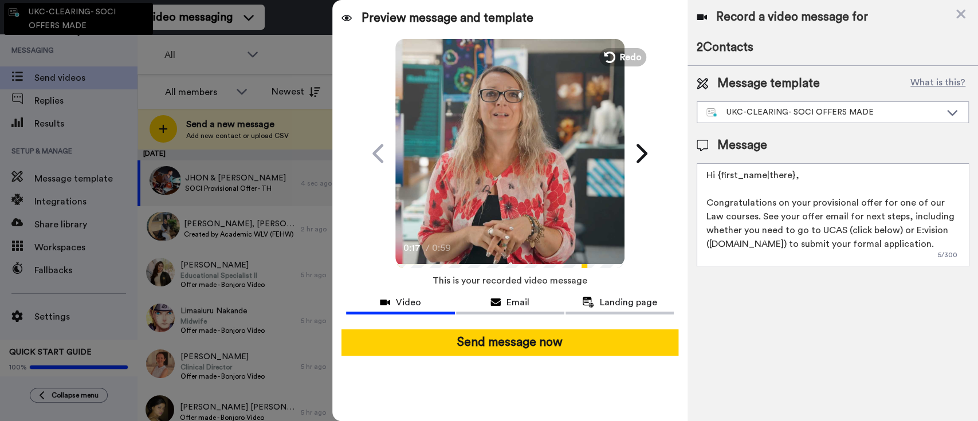
type textarea "Hi {first_name|there}, Congratulations on your provisional offer for one of our…"
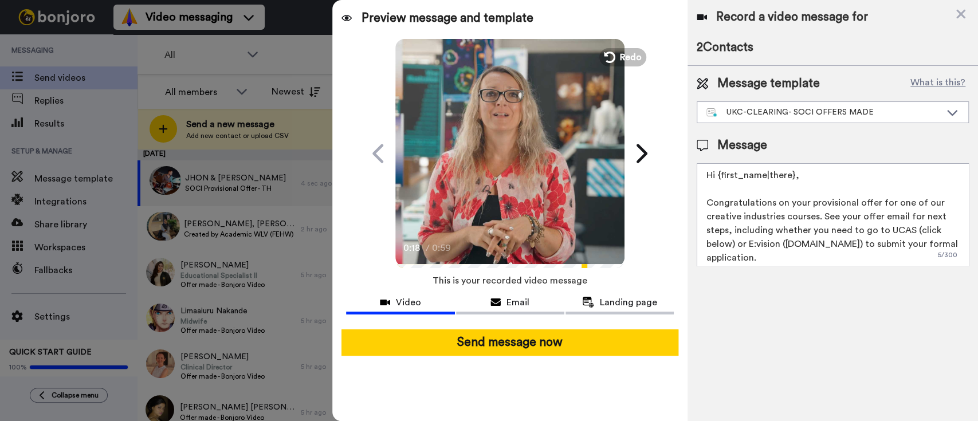
click at [521, 154] on icon at bounding box center [510, 153] width 30 height 30
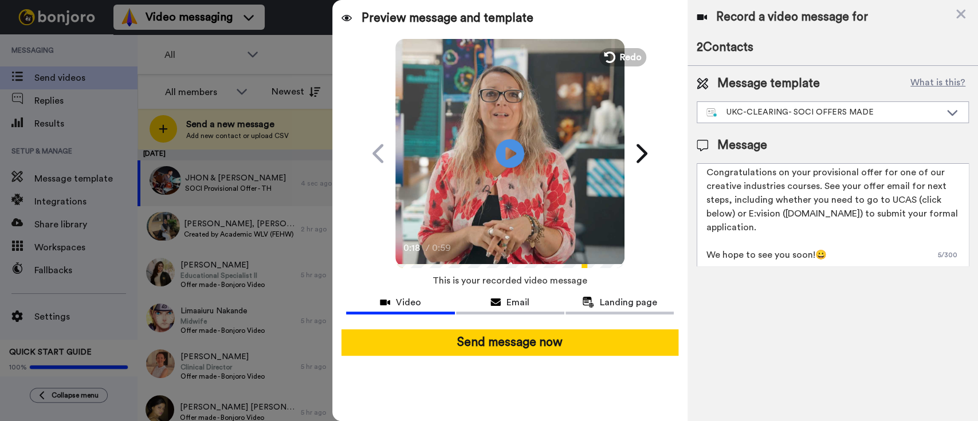
scroll to position [30, 0]
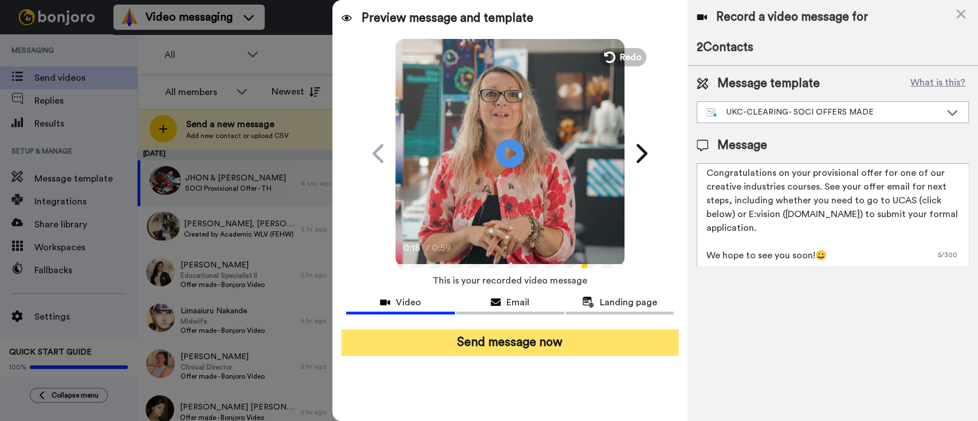
click at [495, 347] on button "Send message now" at bounding box center [509, 342] width 337 height 26
